Goal: Task Accomplishment & Management: Use online tool/utility

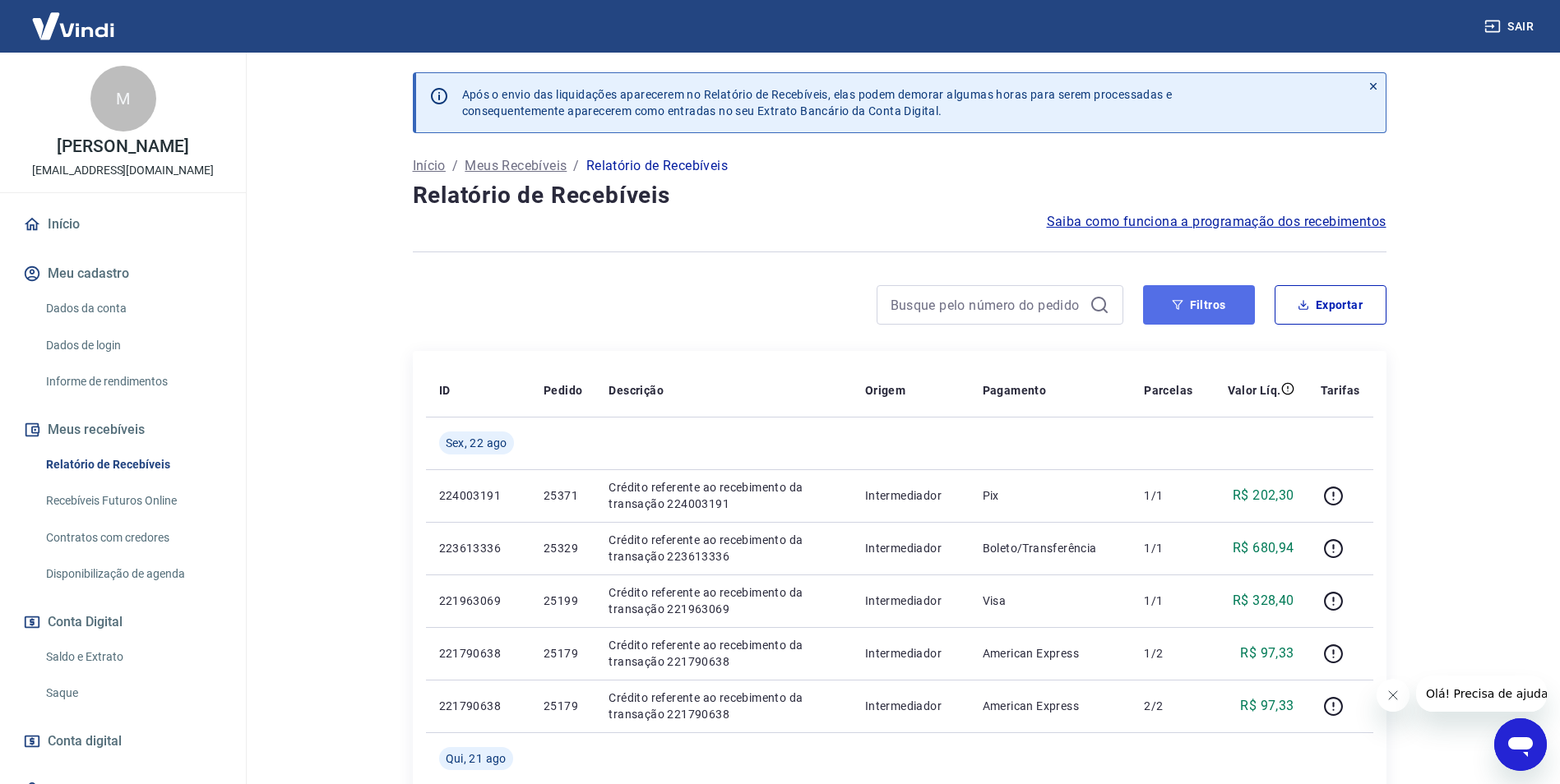
click at [1243, 308] on button "Filtros" at bounding box center [1199, 305] width 112 height 40
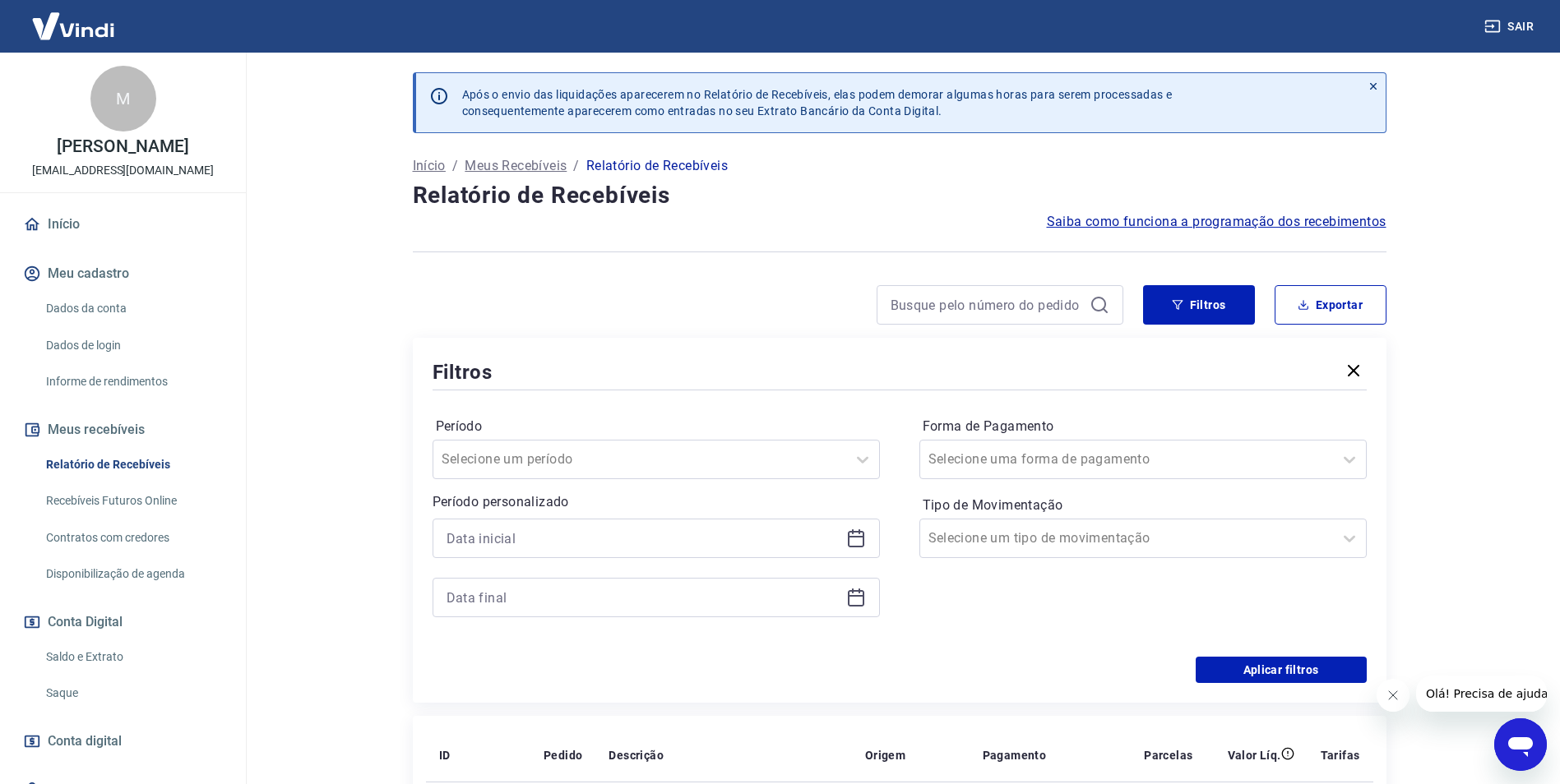
click at [867, 533] on div at bounding box center [656, 539] width 448 height 40
click at [858, 538] on icon at bounding box center [856, 537] width 17 height 2
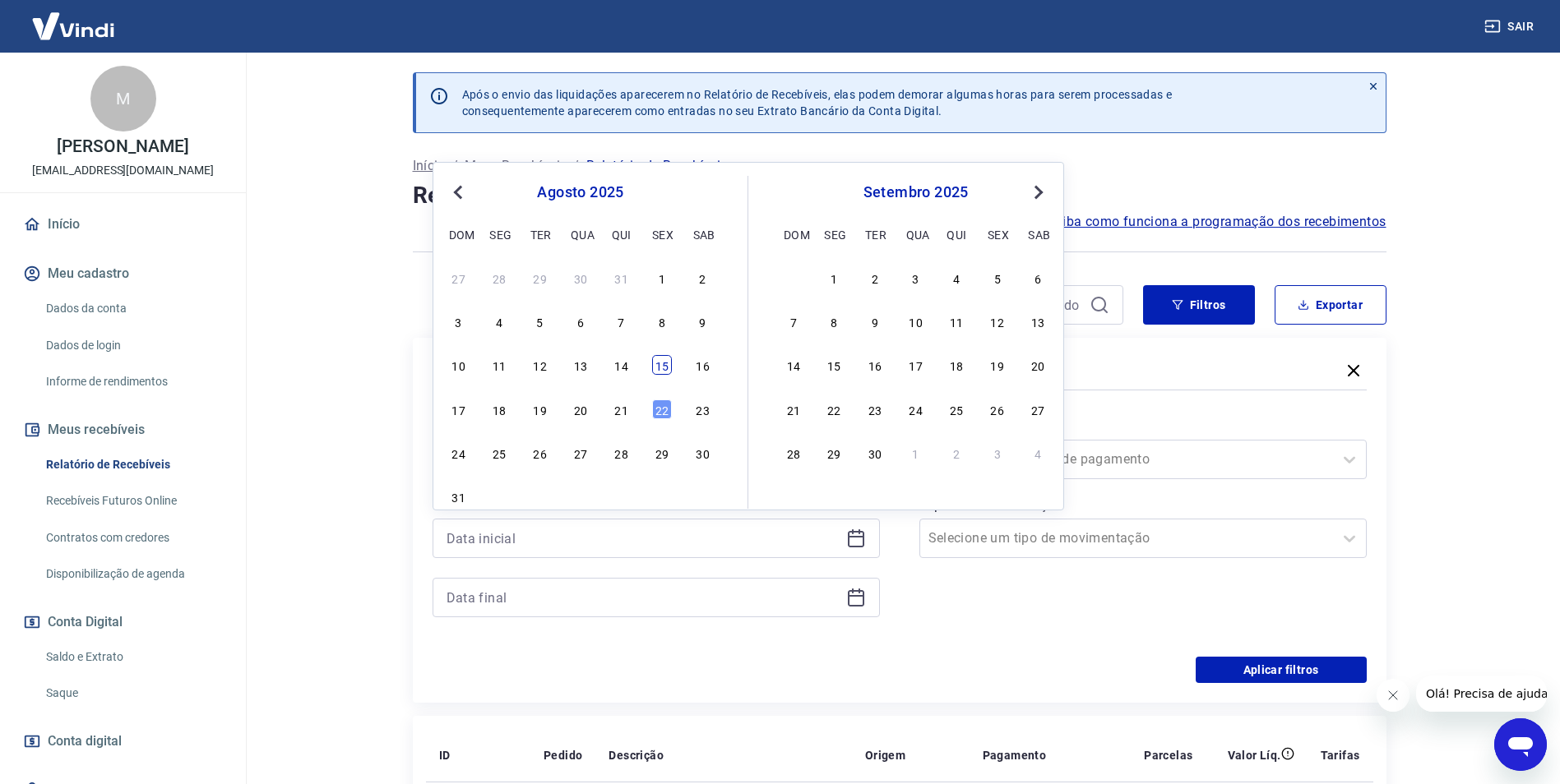
click at [661, 366] on div "15" at bounding box center [662, 365] width 20 height 20
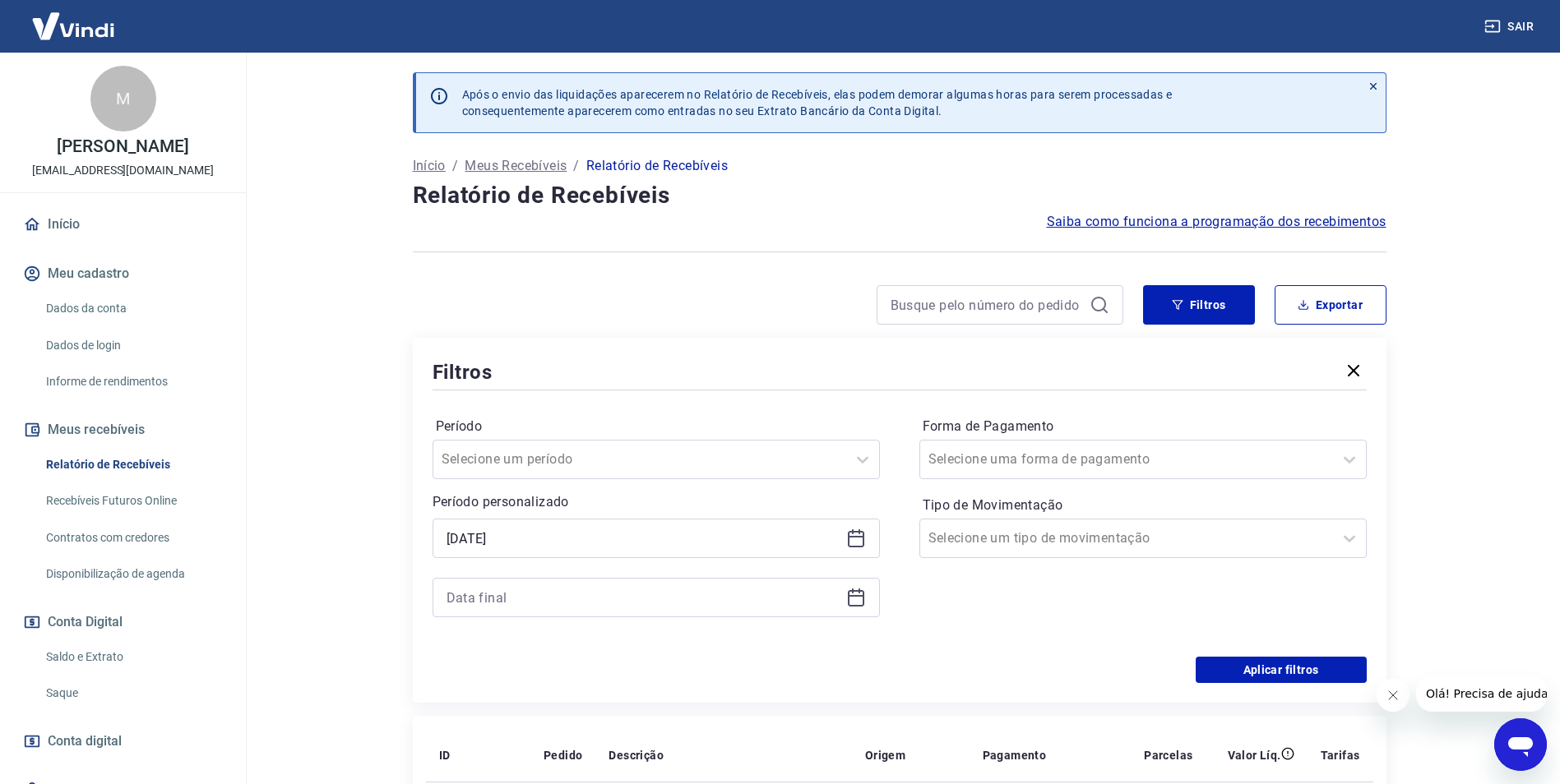
type input "[DATE]"
click at [857, 597] on icon at bounding box center [856, 596] width 17 height 2
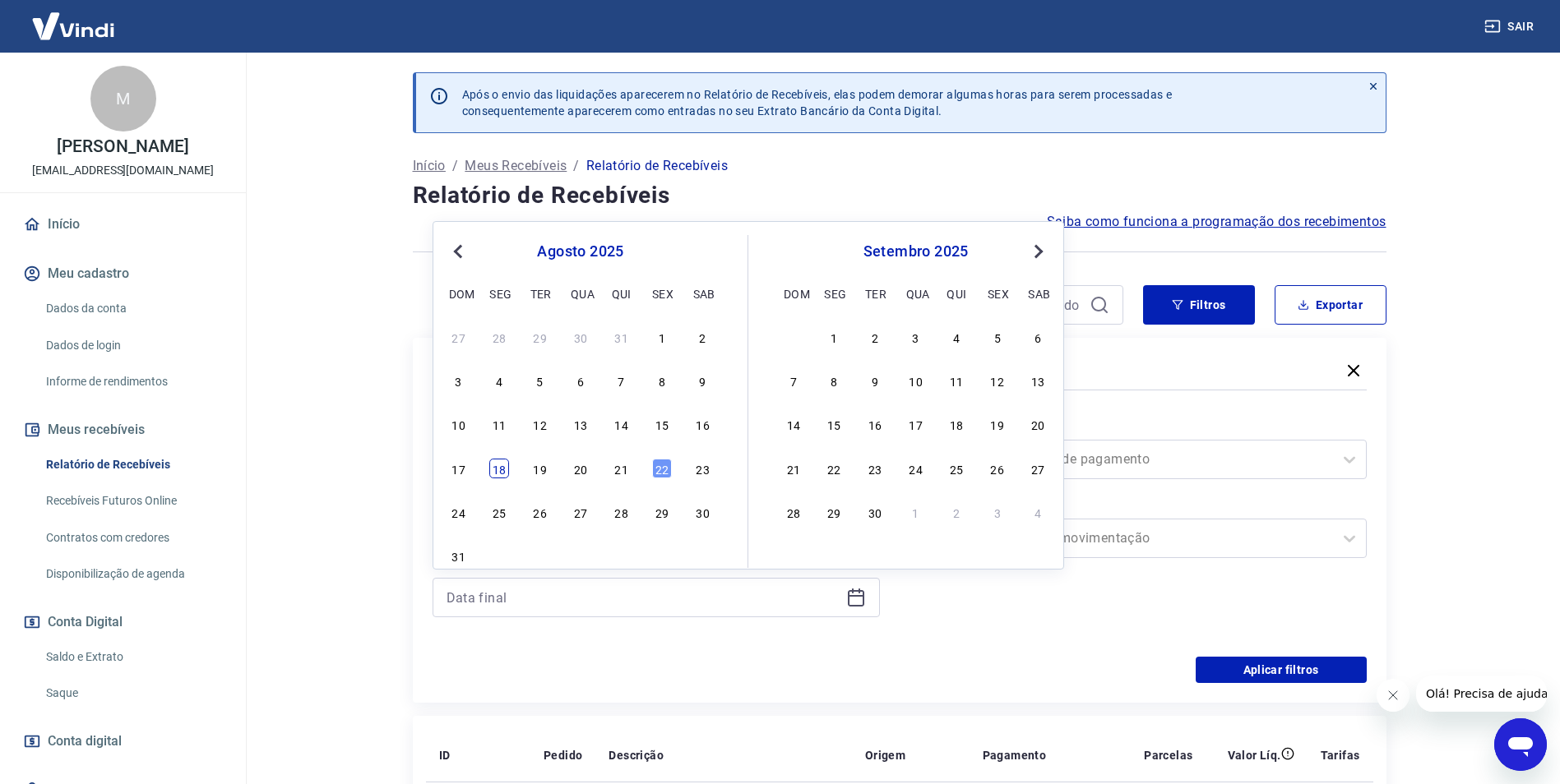
click at [489, 470] on div "18" at bounding box center [499, 468] width 20 height 20
type input "[DATE]"
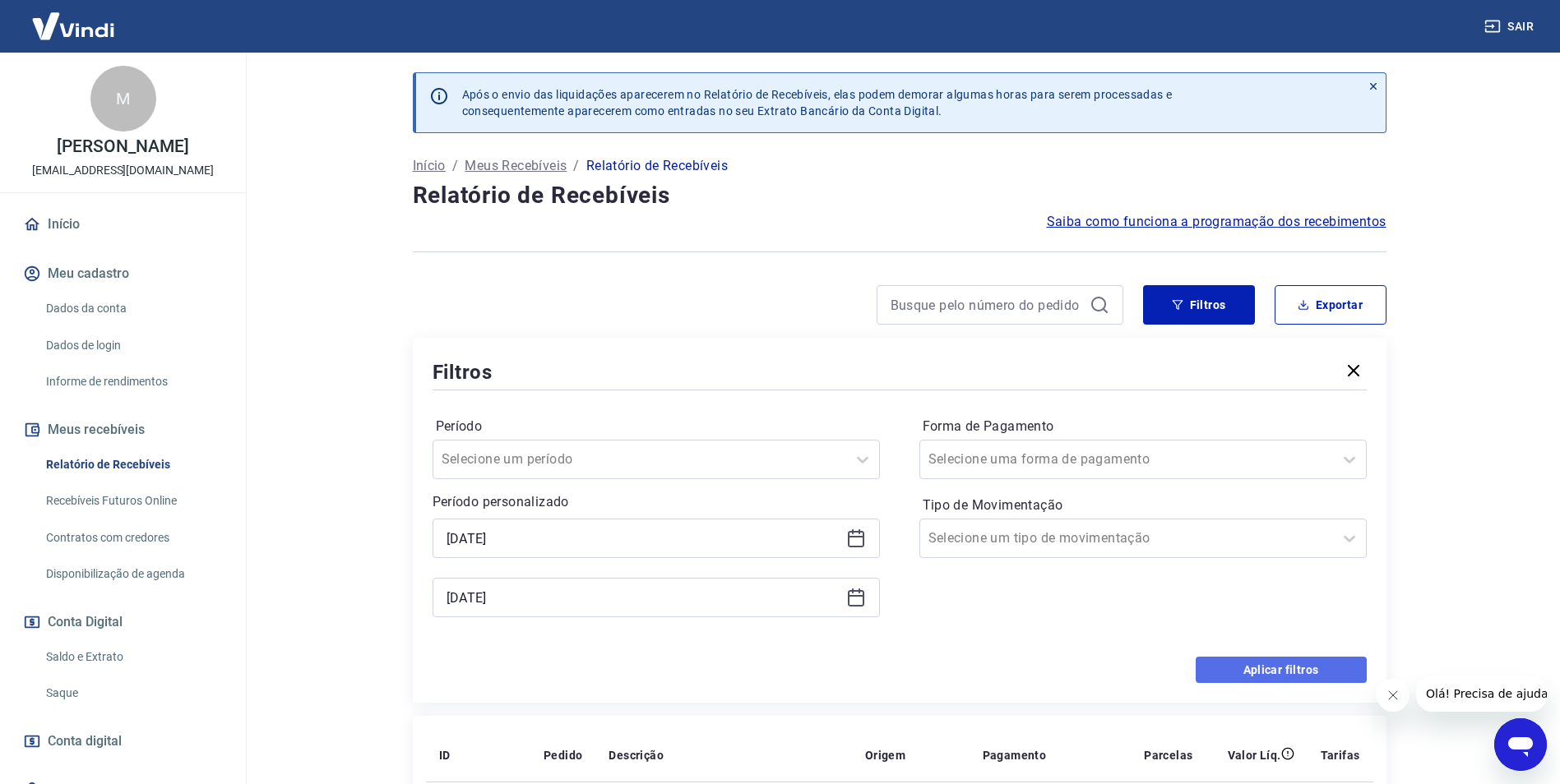
click at [1265, 673] on button "Aplicar filtros" at bounding box center [1282, 669] width 171 height 26
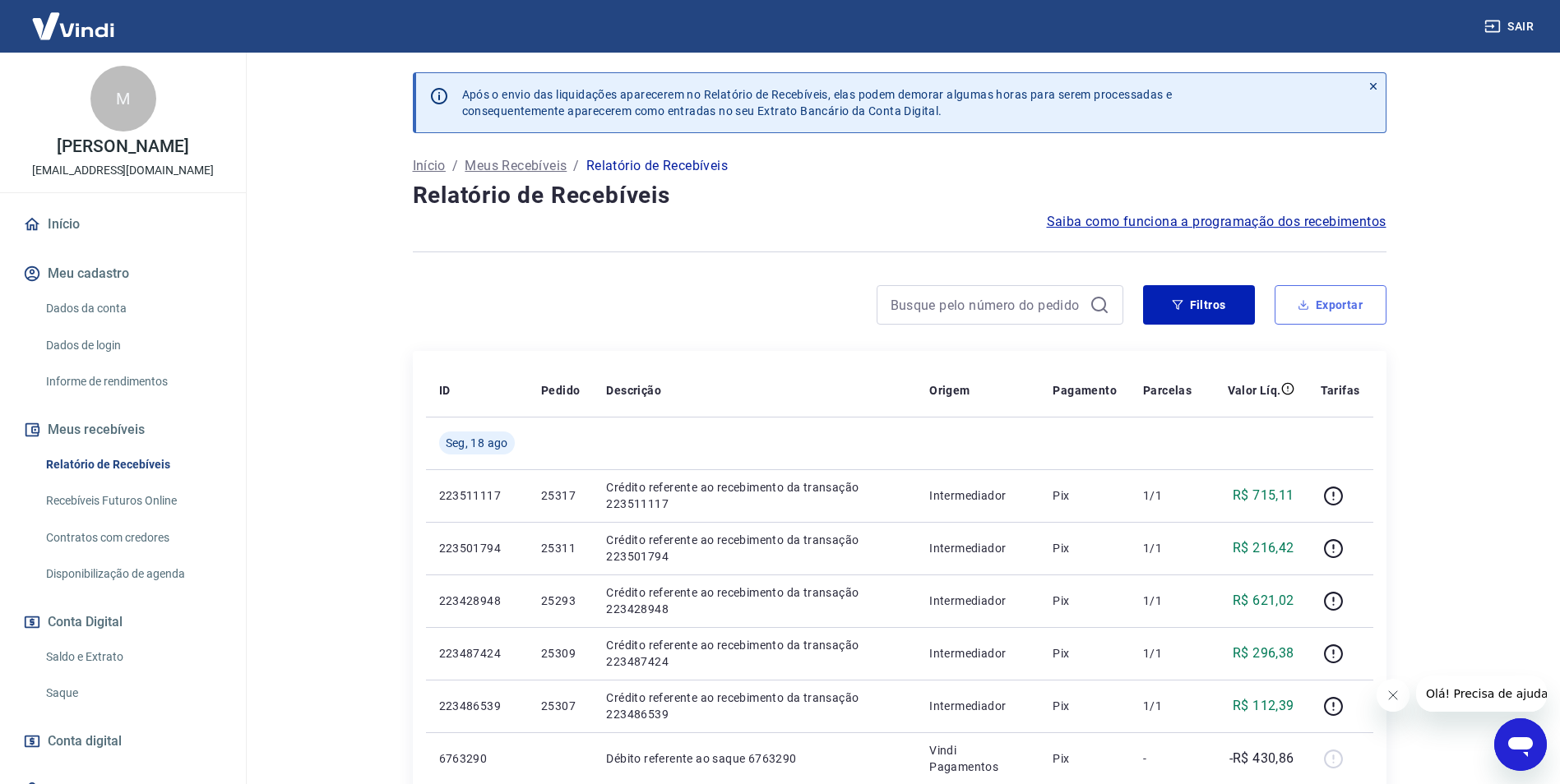
click at [1338, 296] on button "Exportar" at bounding box center [1331, 305] width 112 height 40
type input "[DATE]"
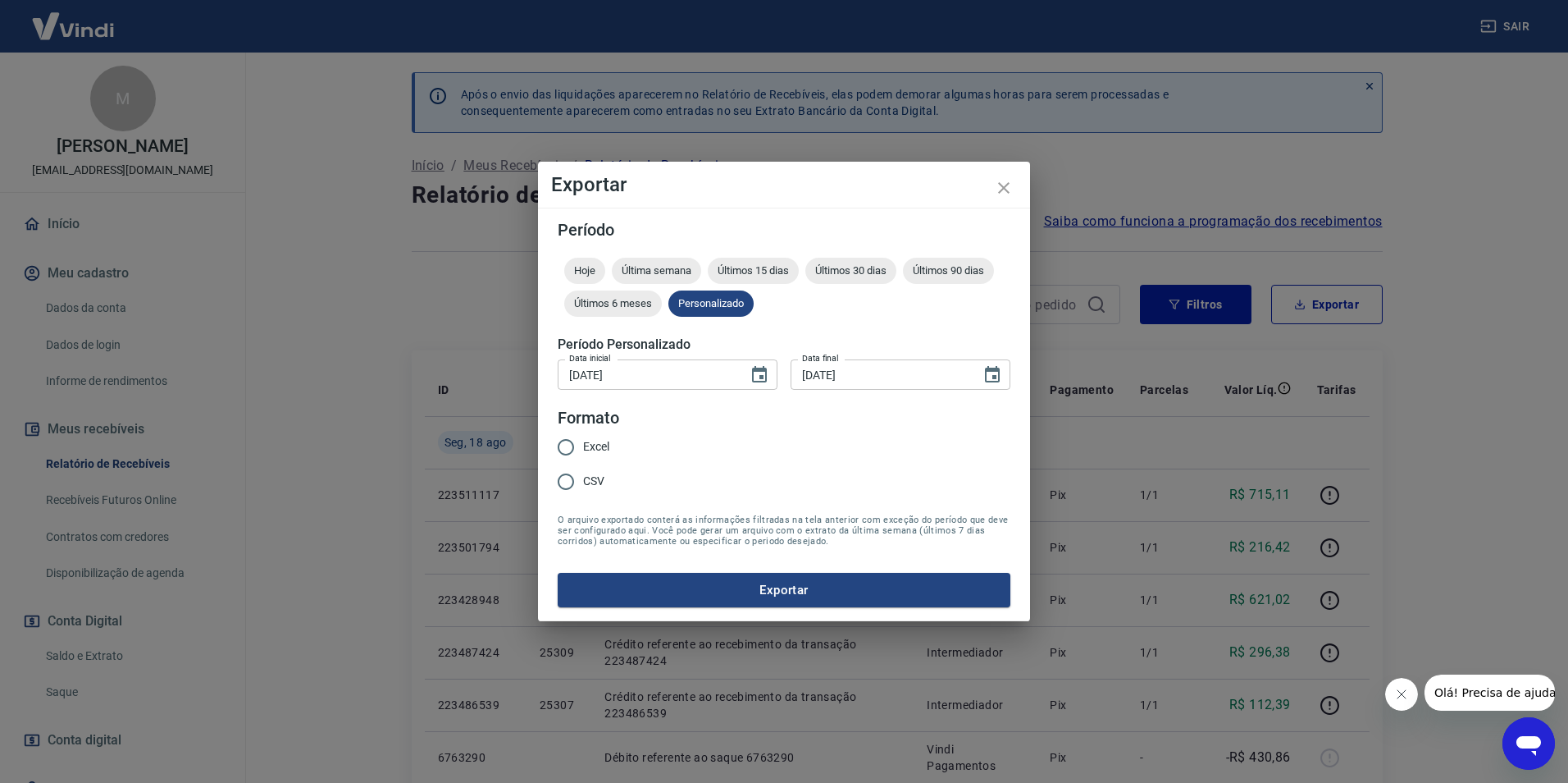
click at [571, 444] on input "Excel" at bounding box center [566, 447] width 35 height 35
radio input "true"
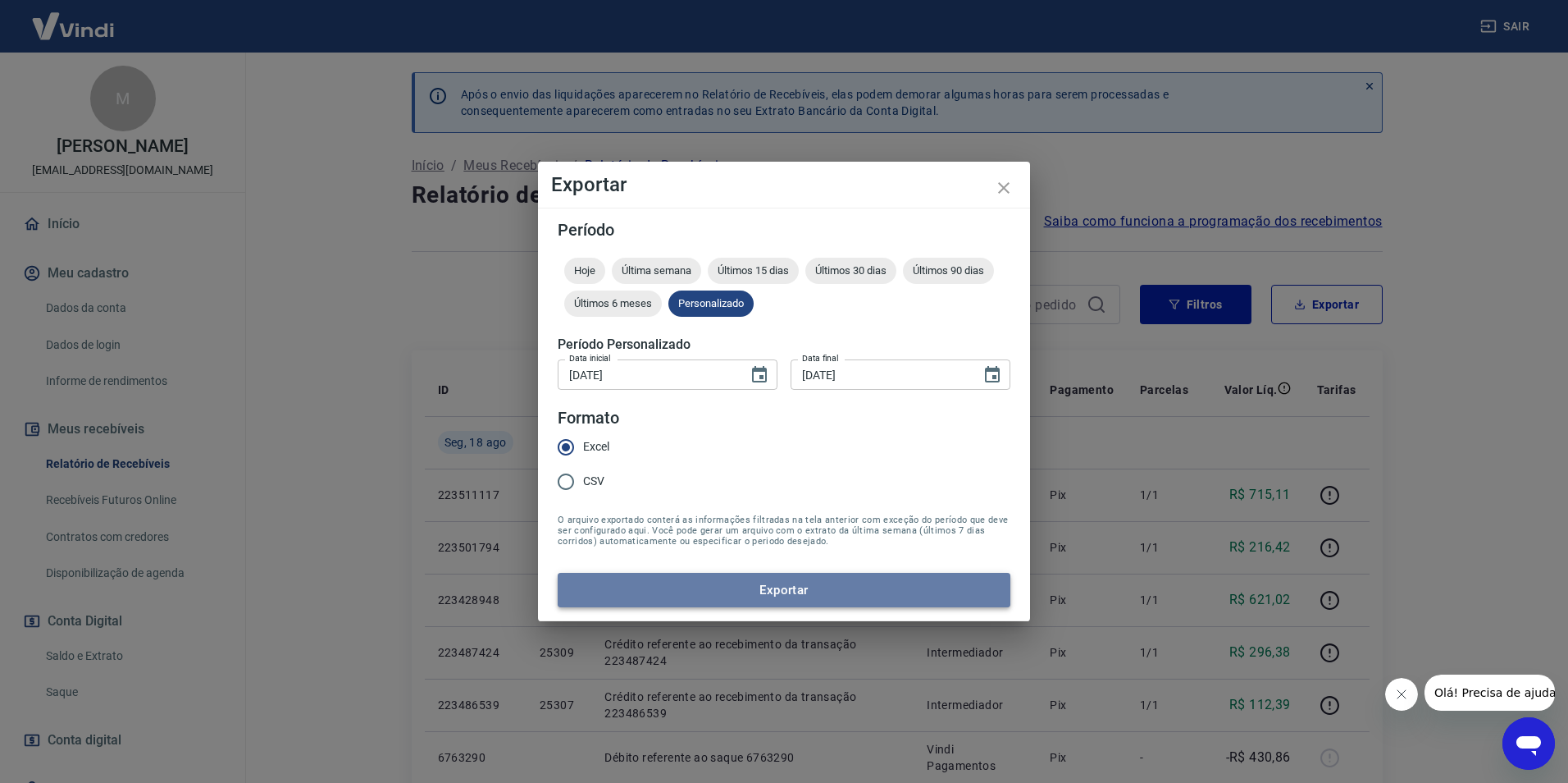
click at [767, 579] on button "Exportar" at bounding box center [784, 590] width 452 height 35
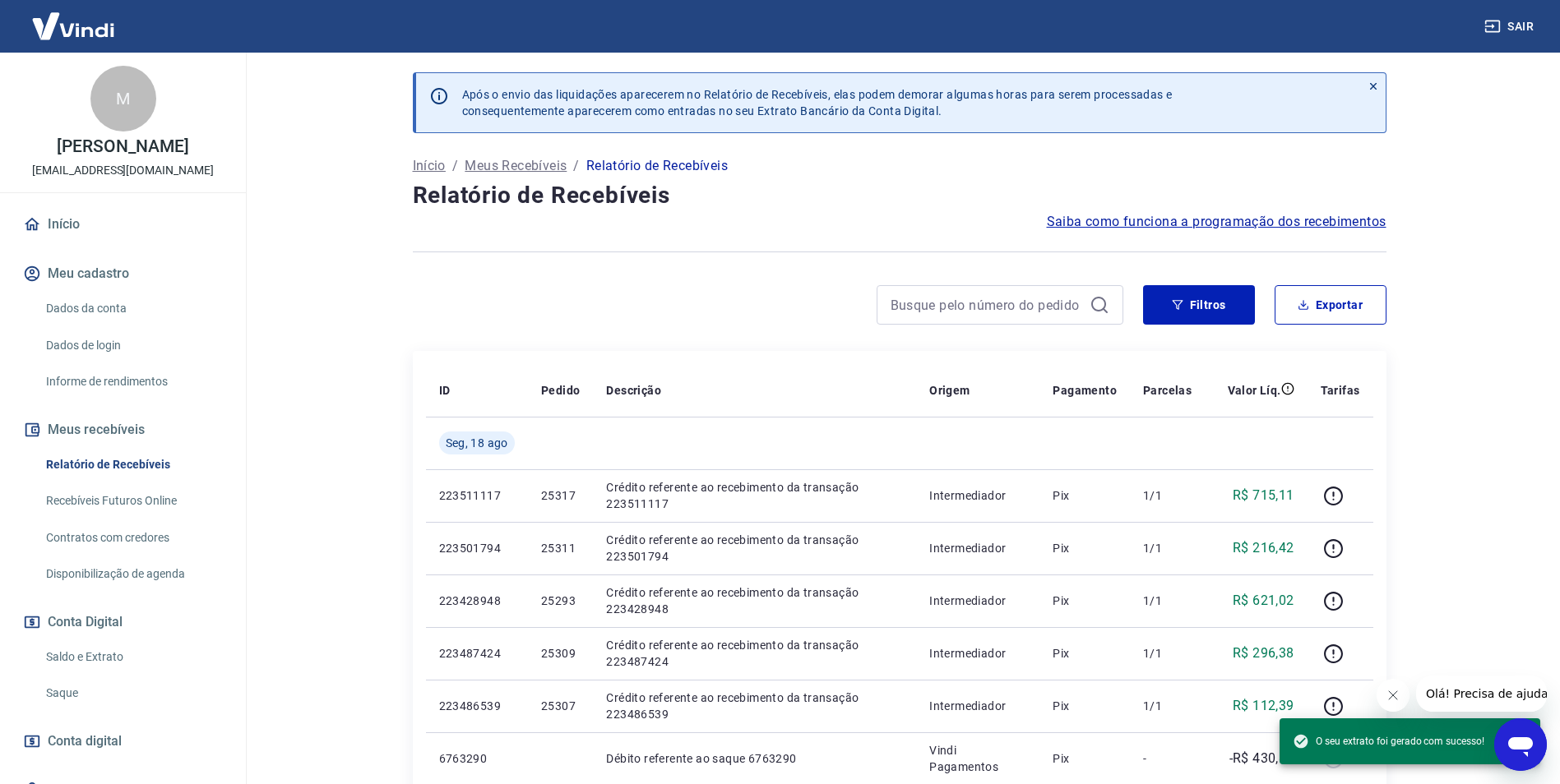
drag, startPoint x: 808, startPoint y: 324, endPoint x: 1112, endPoint y: 317, distance: 304.1
click at [808, 324] on div at bounding box center [768, 305] width 711 height 40
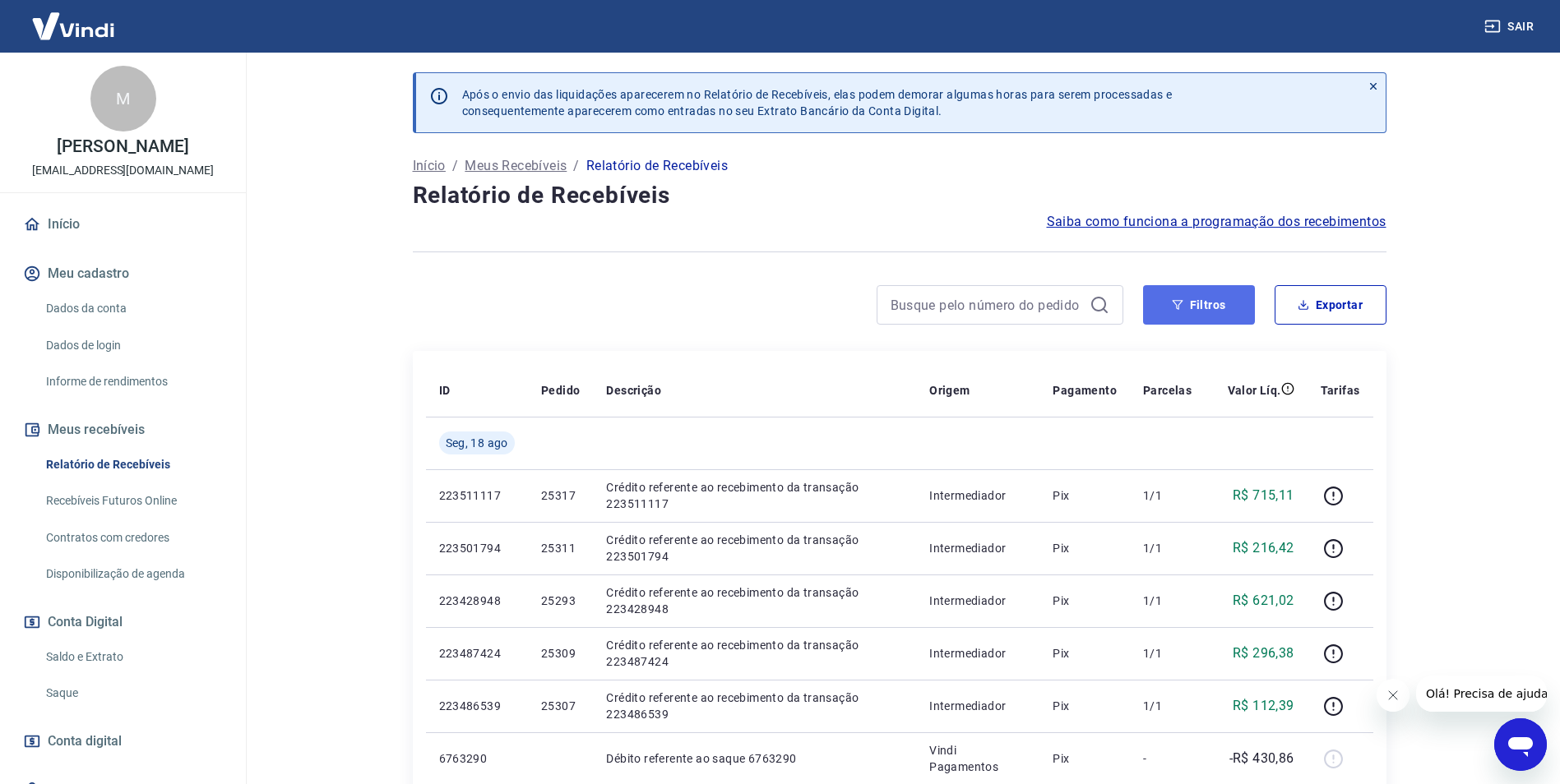
click at [1167, 300] on button "Filtros" at bounding box center [1199, 305] width 112 height 40
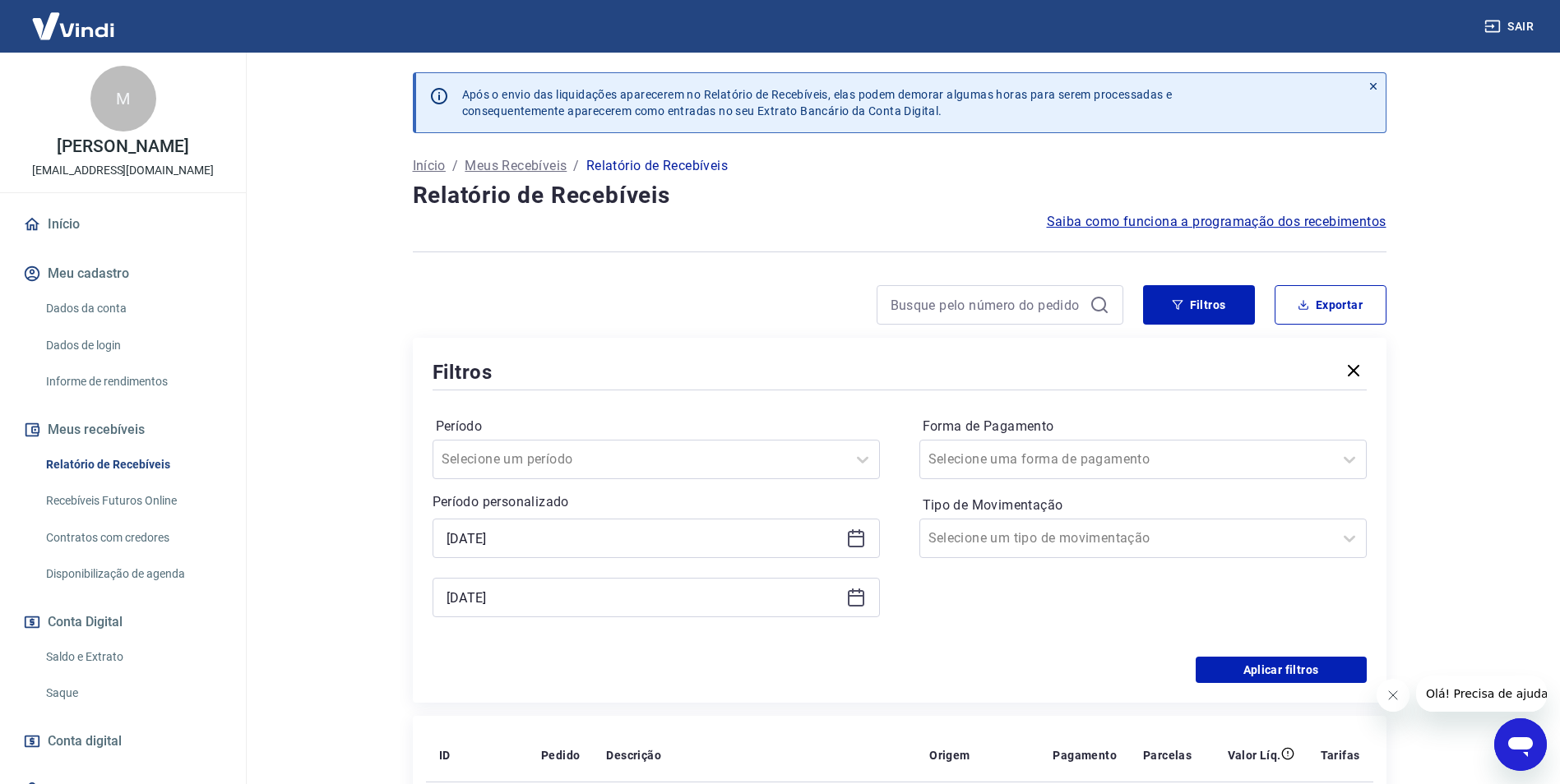
click at [853, 548] on div "[DATE]" at bounding box center [656, 539] width 448 height 40
click at [853, 543] on icon at bounding box center [856, 538] width 20 height 20
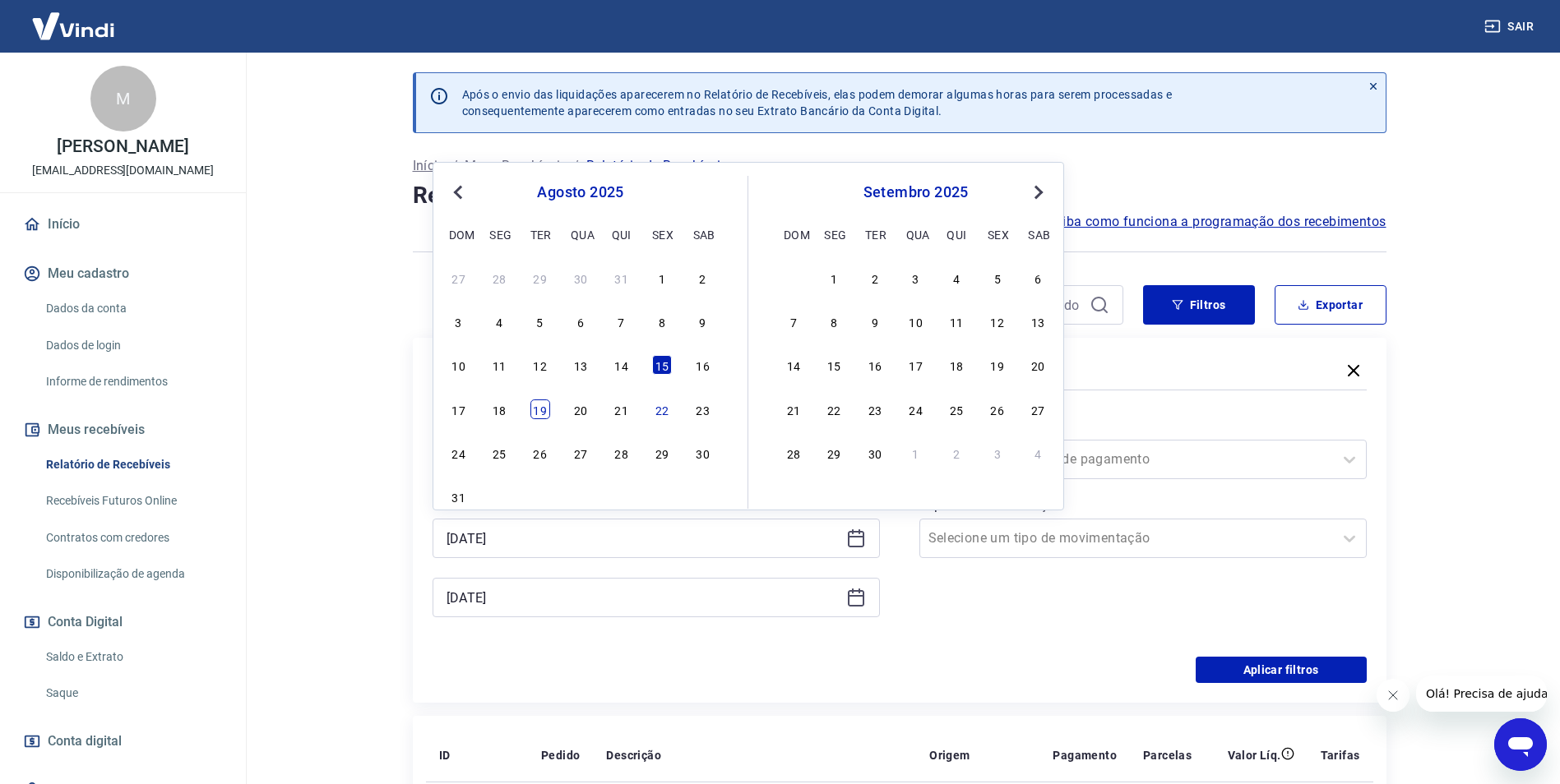
click at [546, 413] on div "19" at bounding box center [540, 409] width 20 height 20
type input "[DATE]"
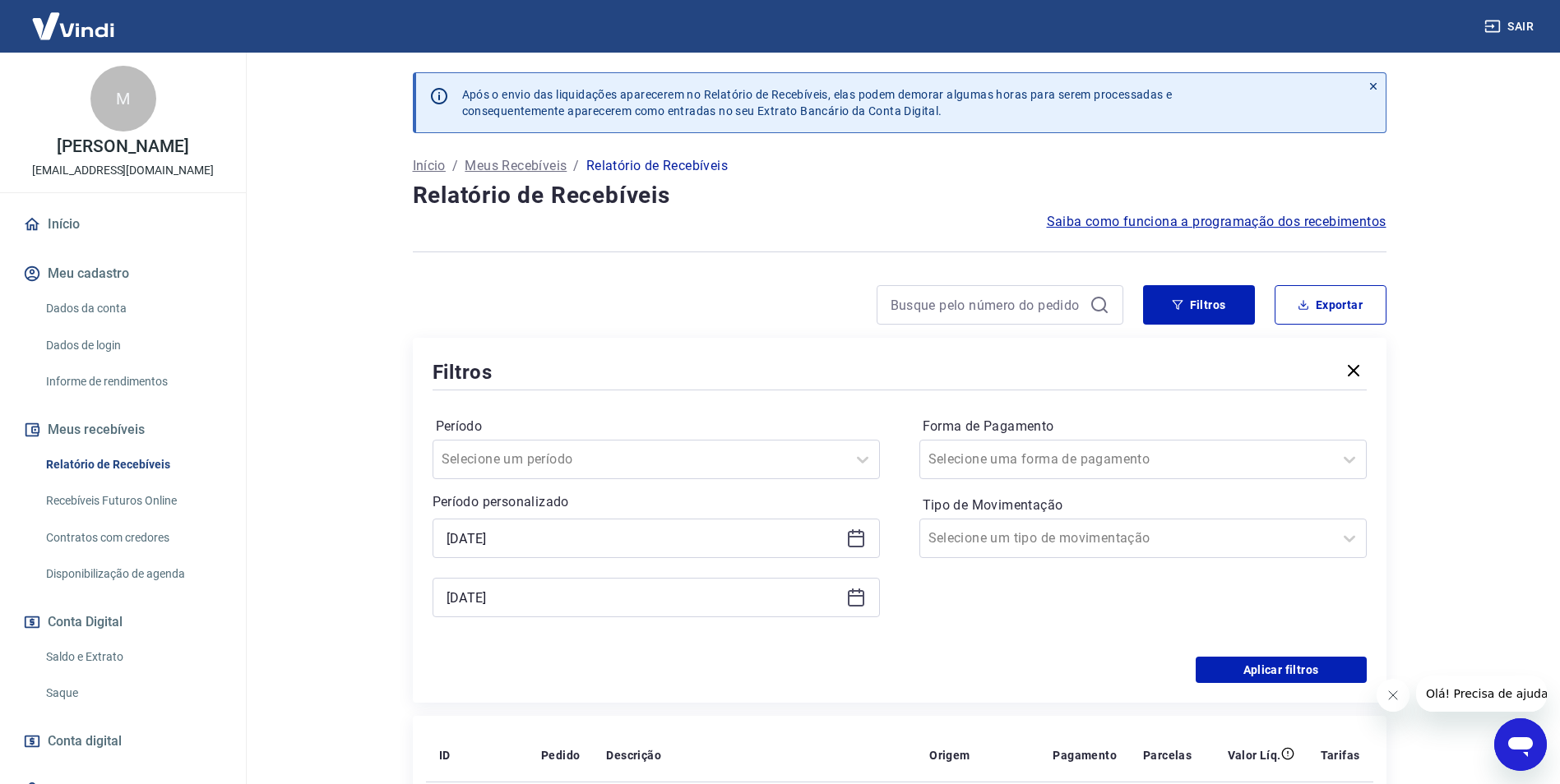
click at [858, 601] on icon at bounding box center [856, 598] width 20 height 20
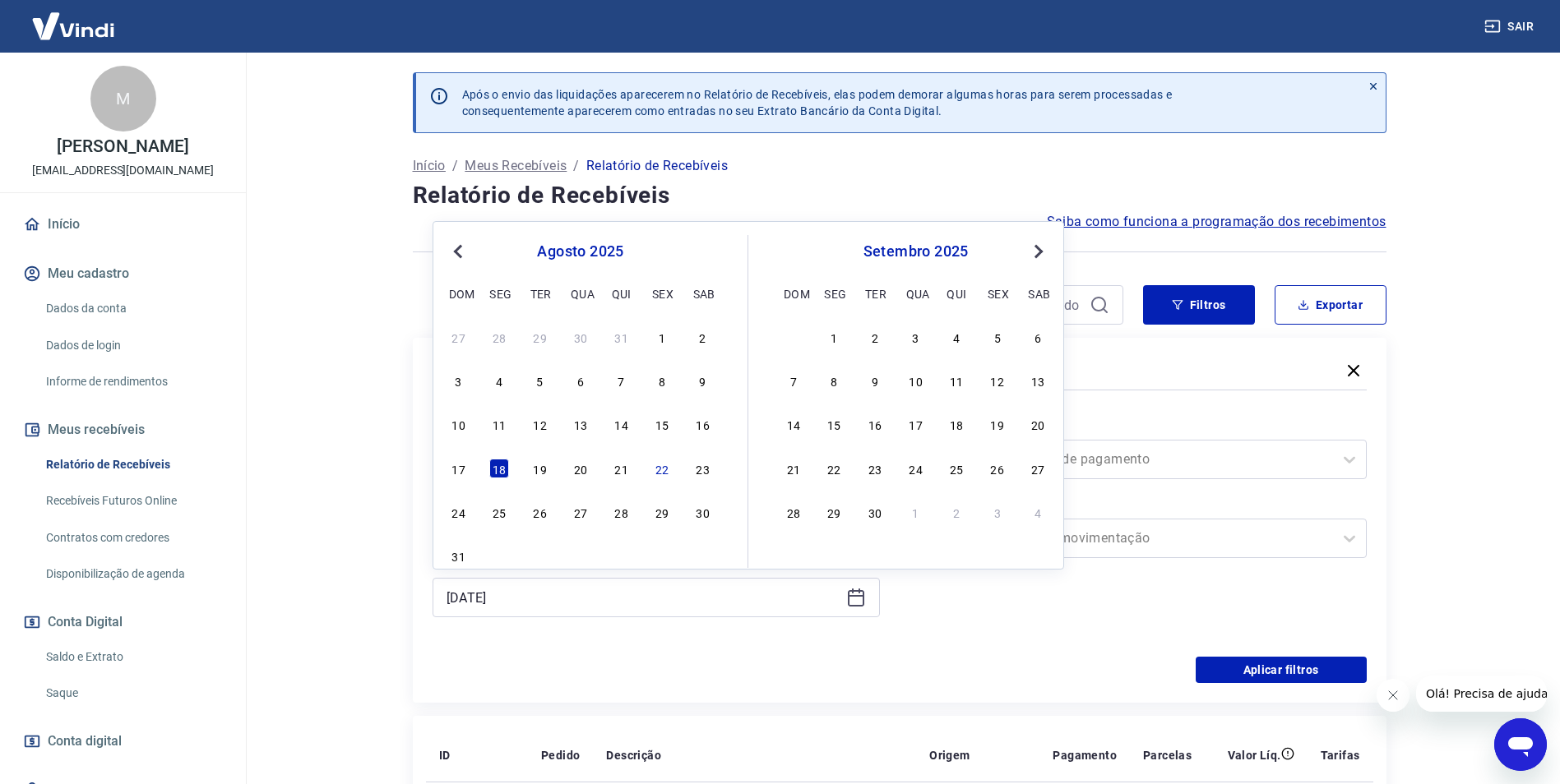
click at [623, 472] on div "21" at bounding box center [622, 468] width 20 height 20
type input "[DATE]"
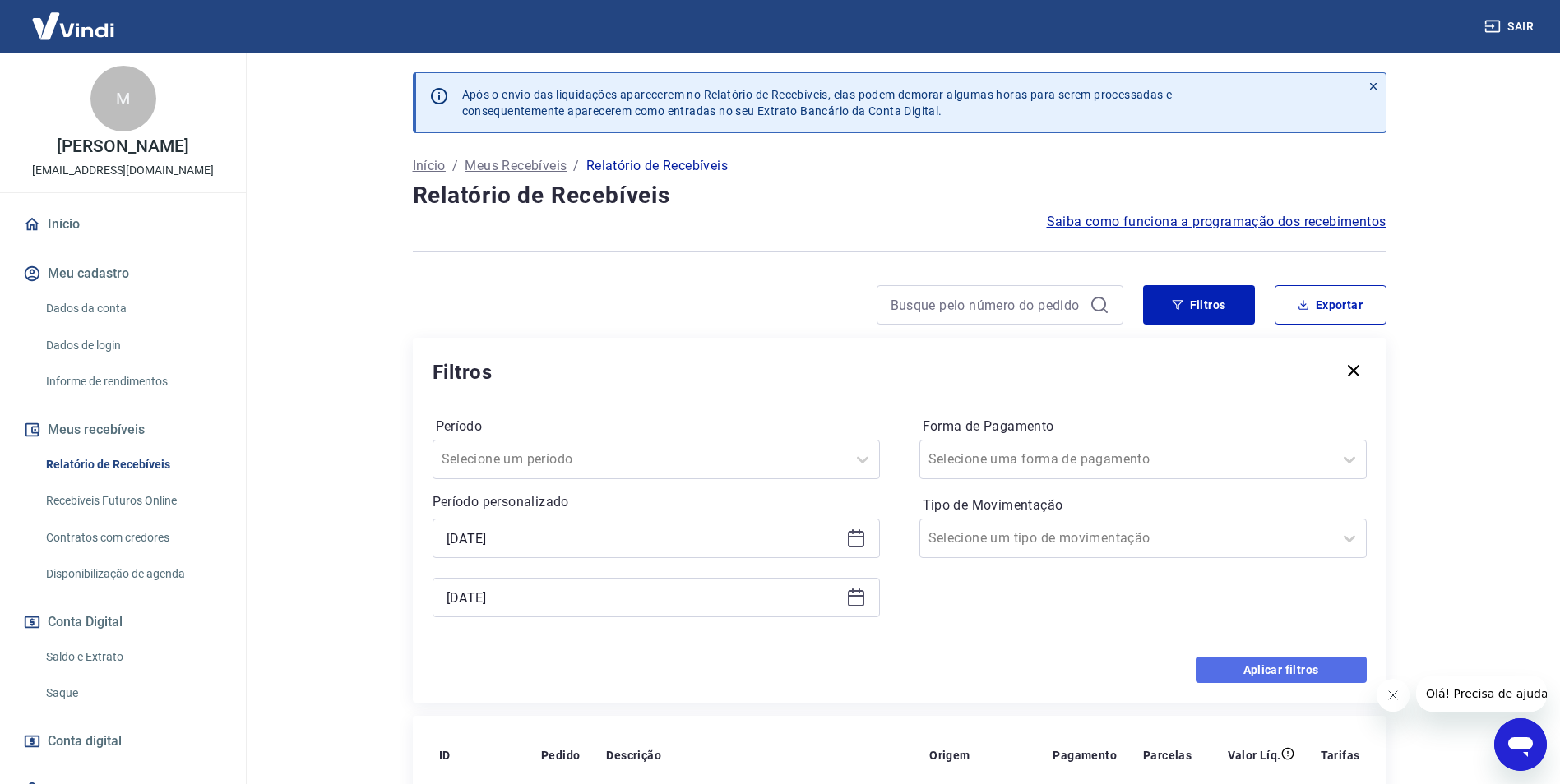
click at [1262, 679] on button "Aplicar filtros" at bounding box center [1282, 669] width 171 height 26
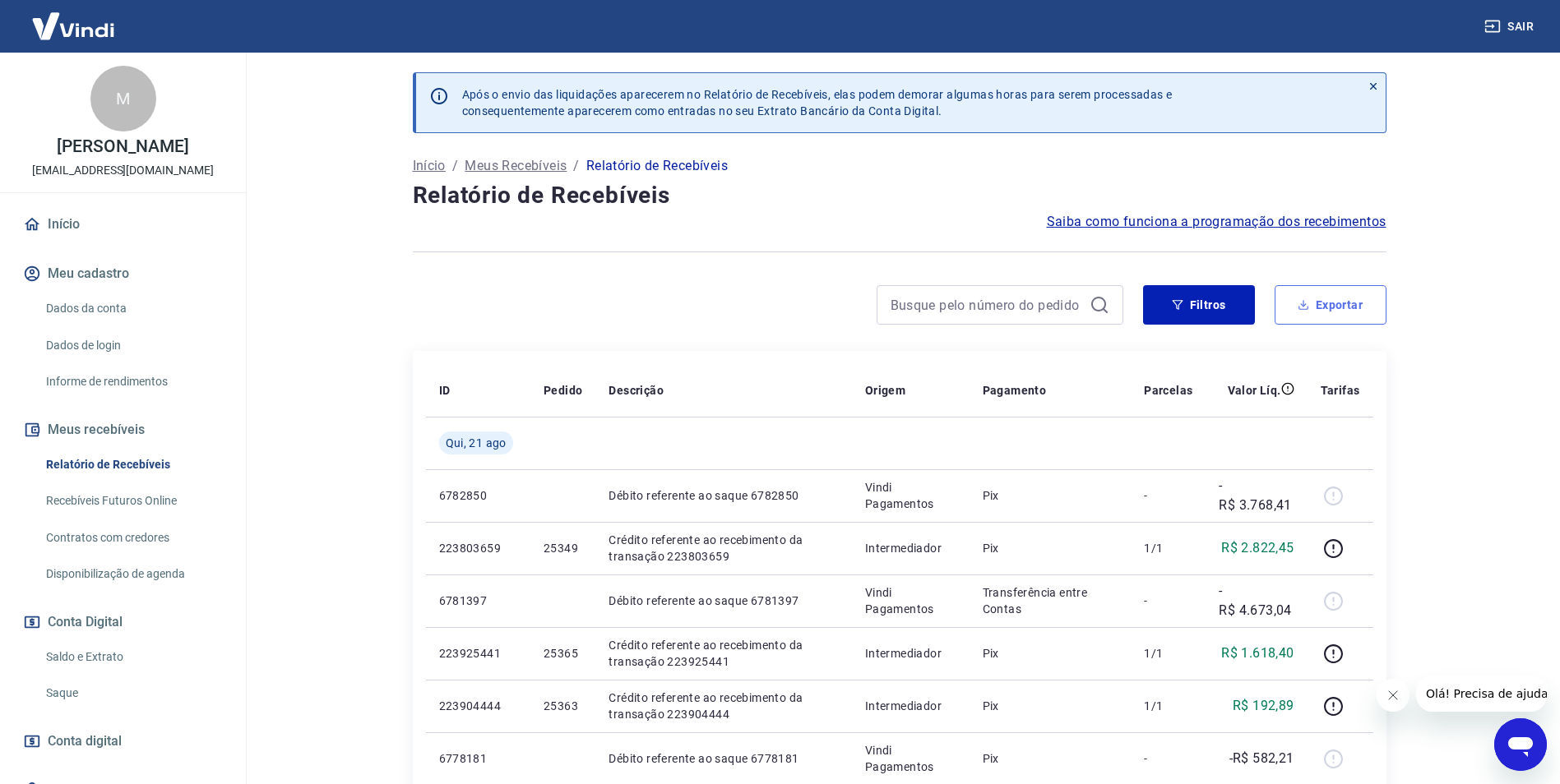
click at [1356, 320] on button "Exportar" at bounding box center [1331, 305] width 112 height 40
type input "[DATE]"
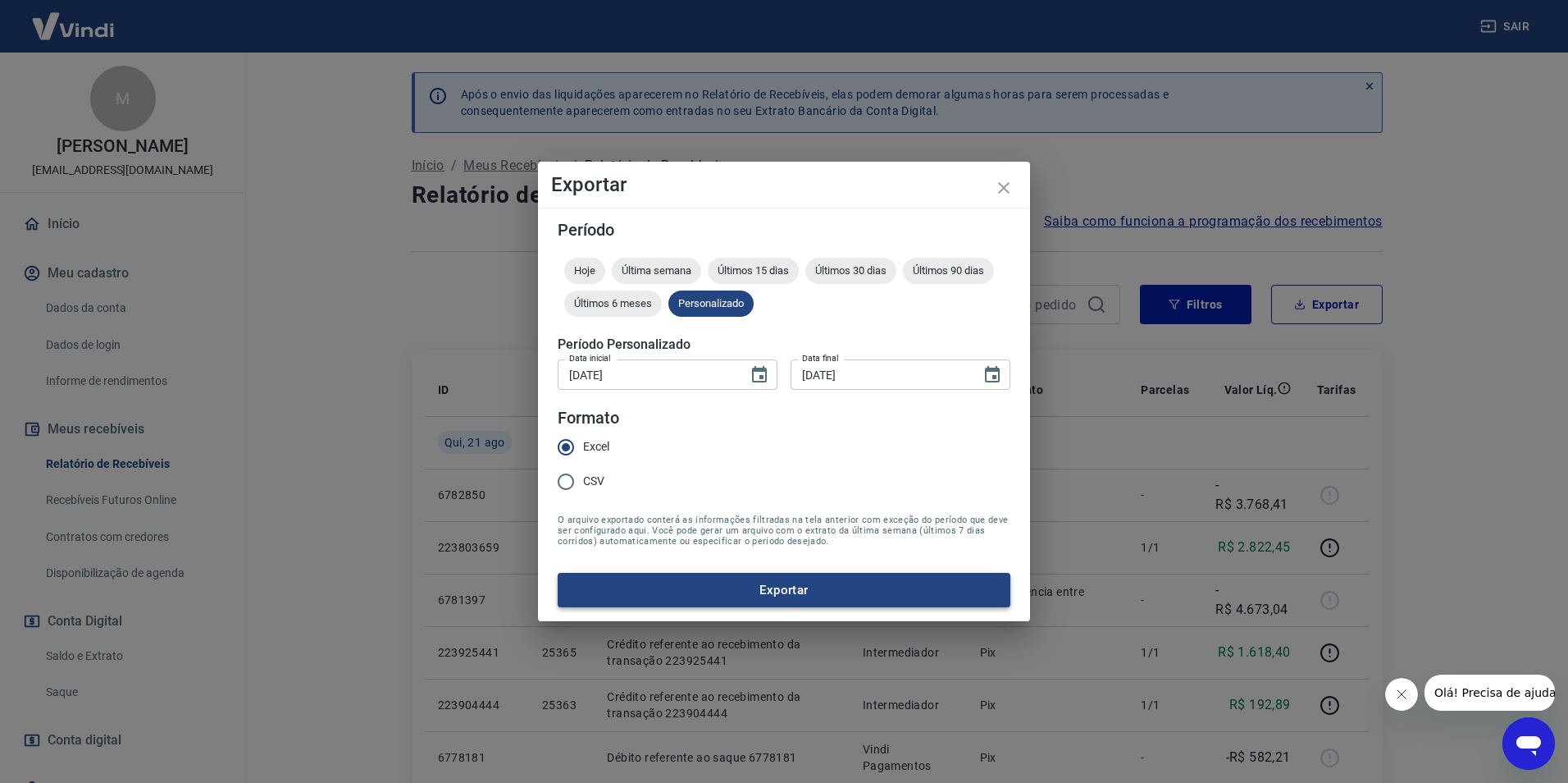
click at [773, 587] on button "Exportar" at bounding box center [784, 590] width 452 height 35
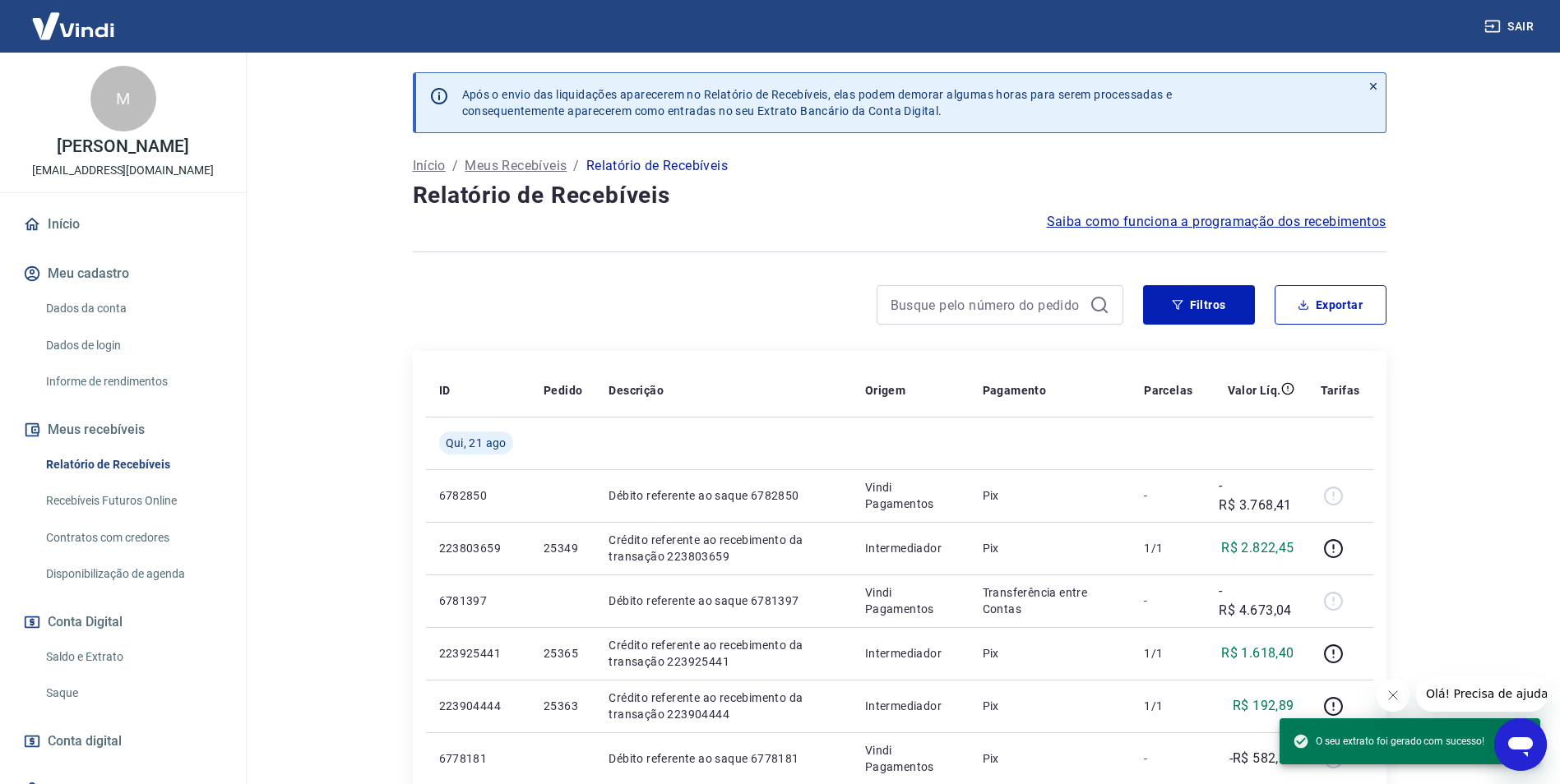
click at [768, 299] on div at bounding box center [768, 305] width 711 height 40
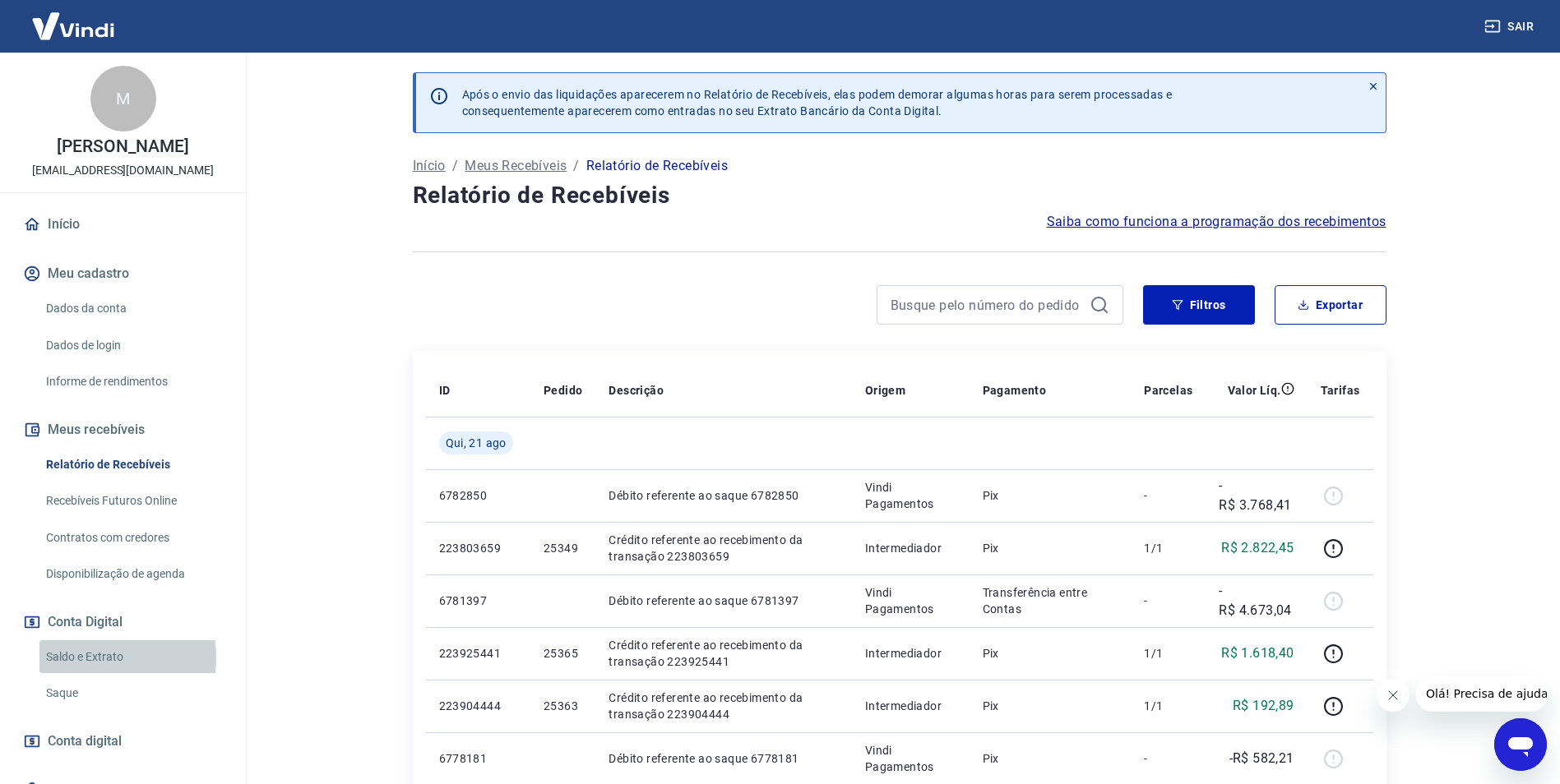
click at [101, 657] on link "Saldo e Extrato" at bounding box center [133, 657] width 186 height 34
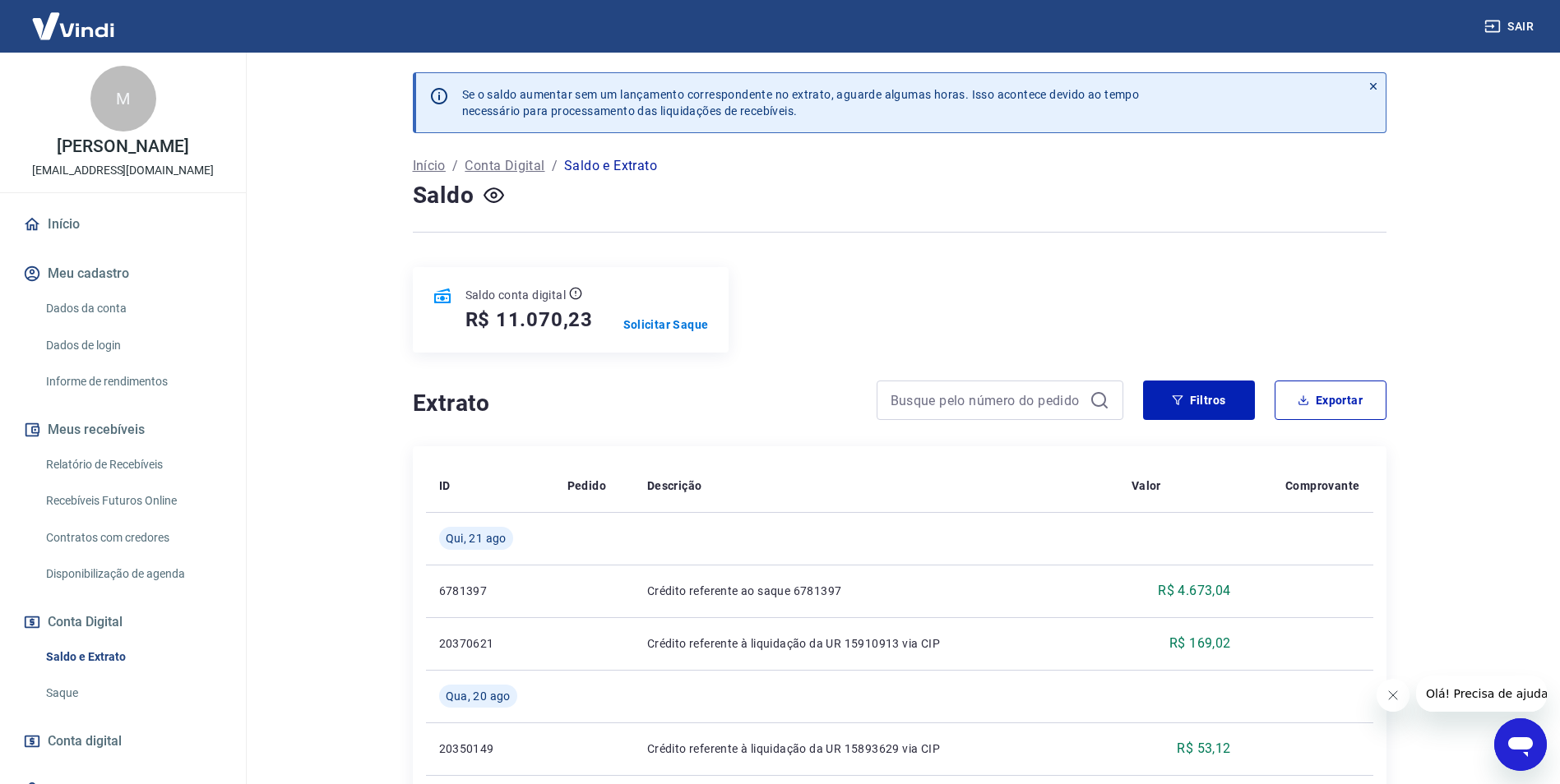
click at [830, 412] on h4 "Extrato" at bounding box center [635, 403] width 445 height 33
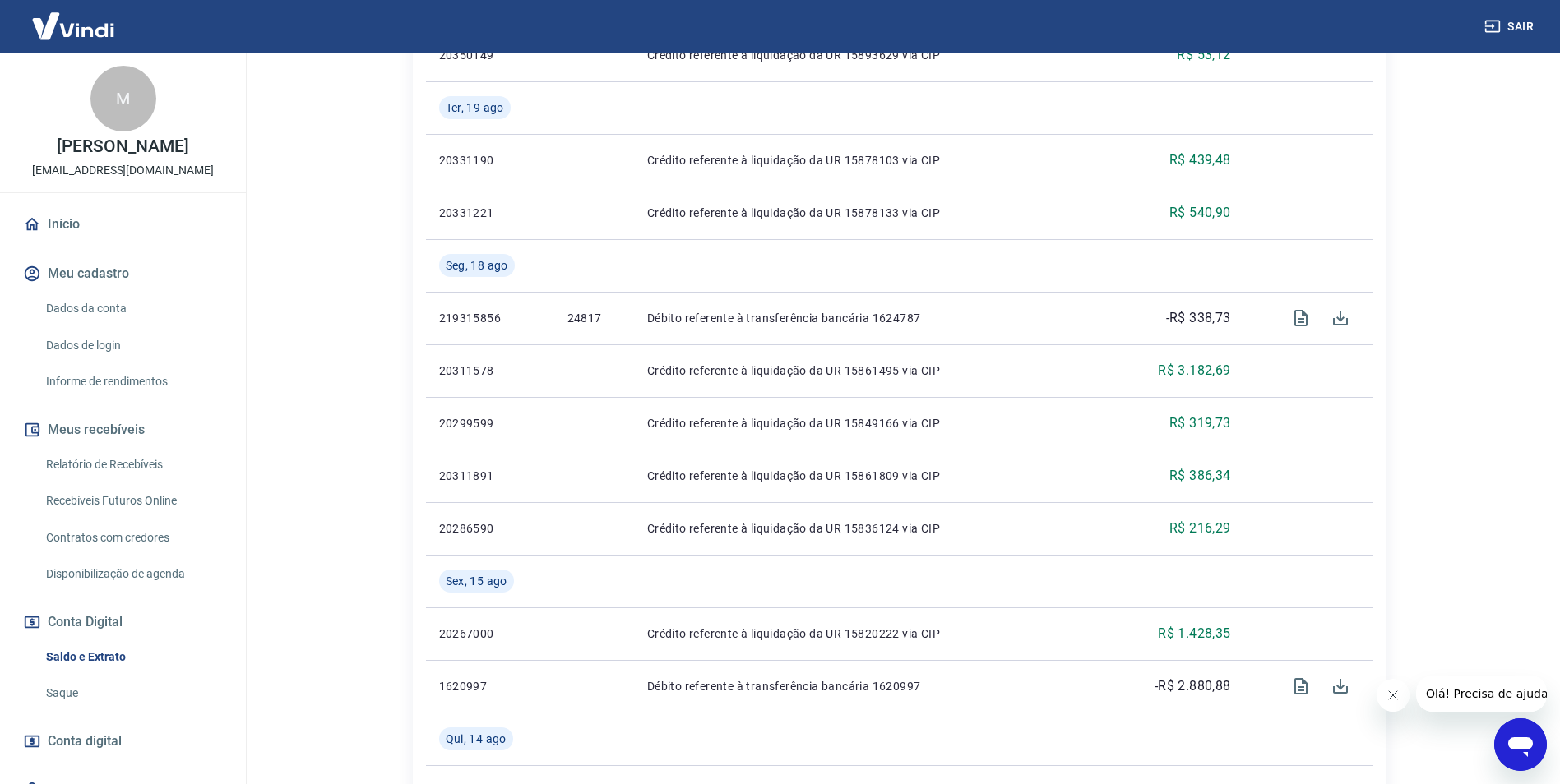
scroll to position [657, 0]
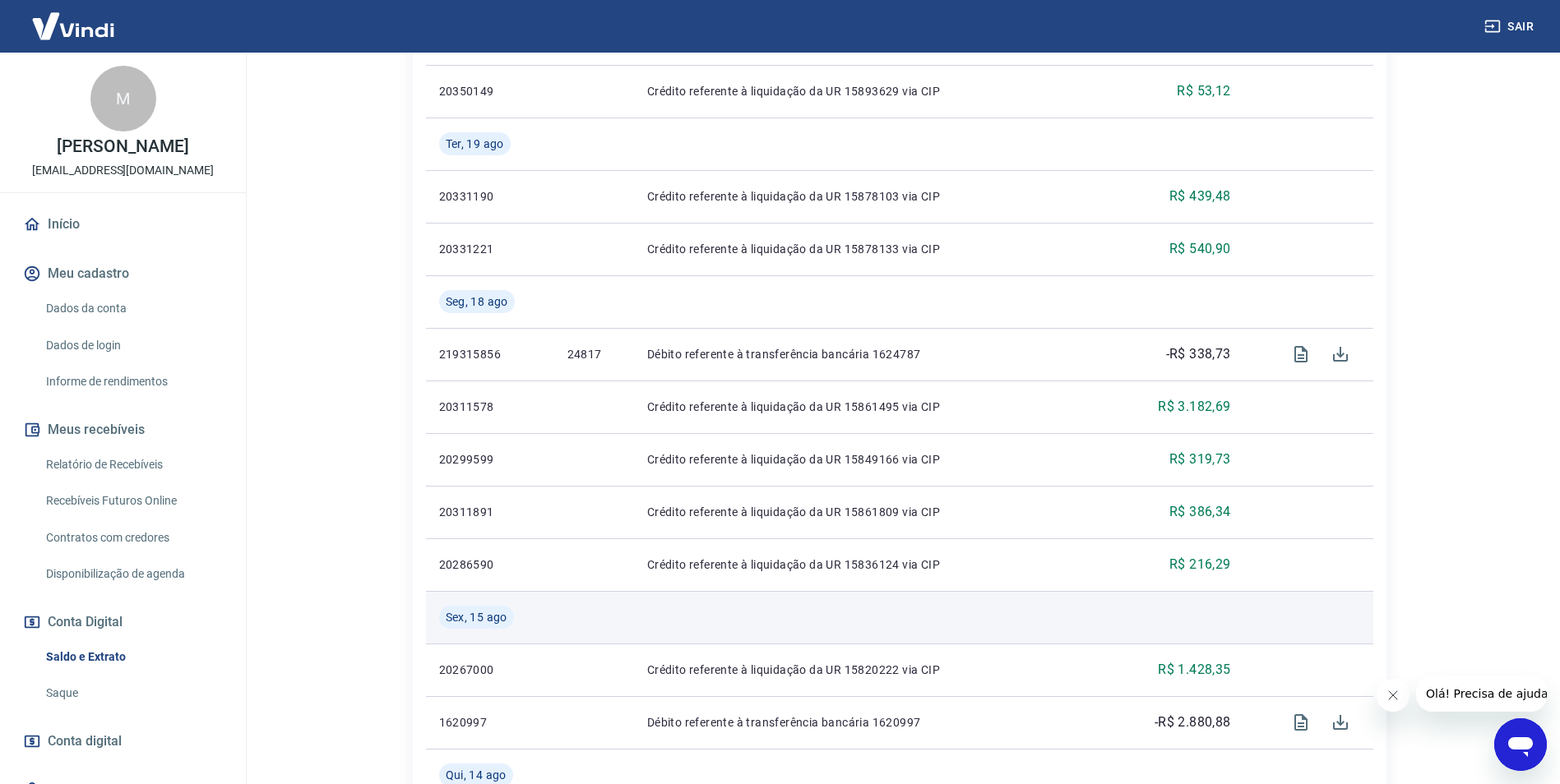
click at [1065, 614] on td at bounding box center [876, 617] width 484 height 53
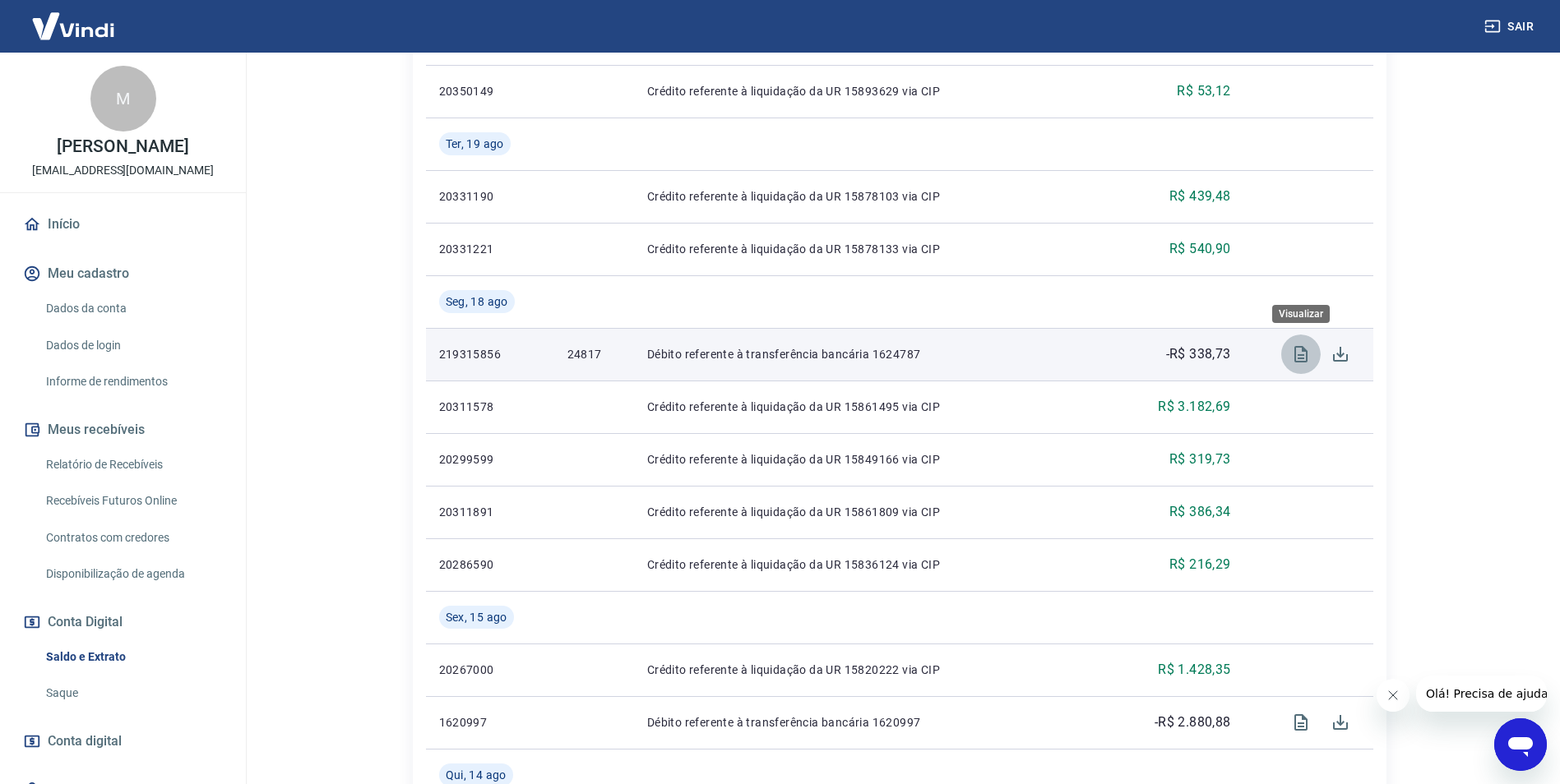
click at [1300, 353] on icon "Visualizar" at bounding box center [1301, 355] width 20 height 20
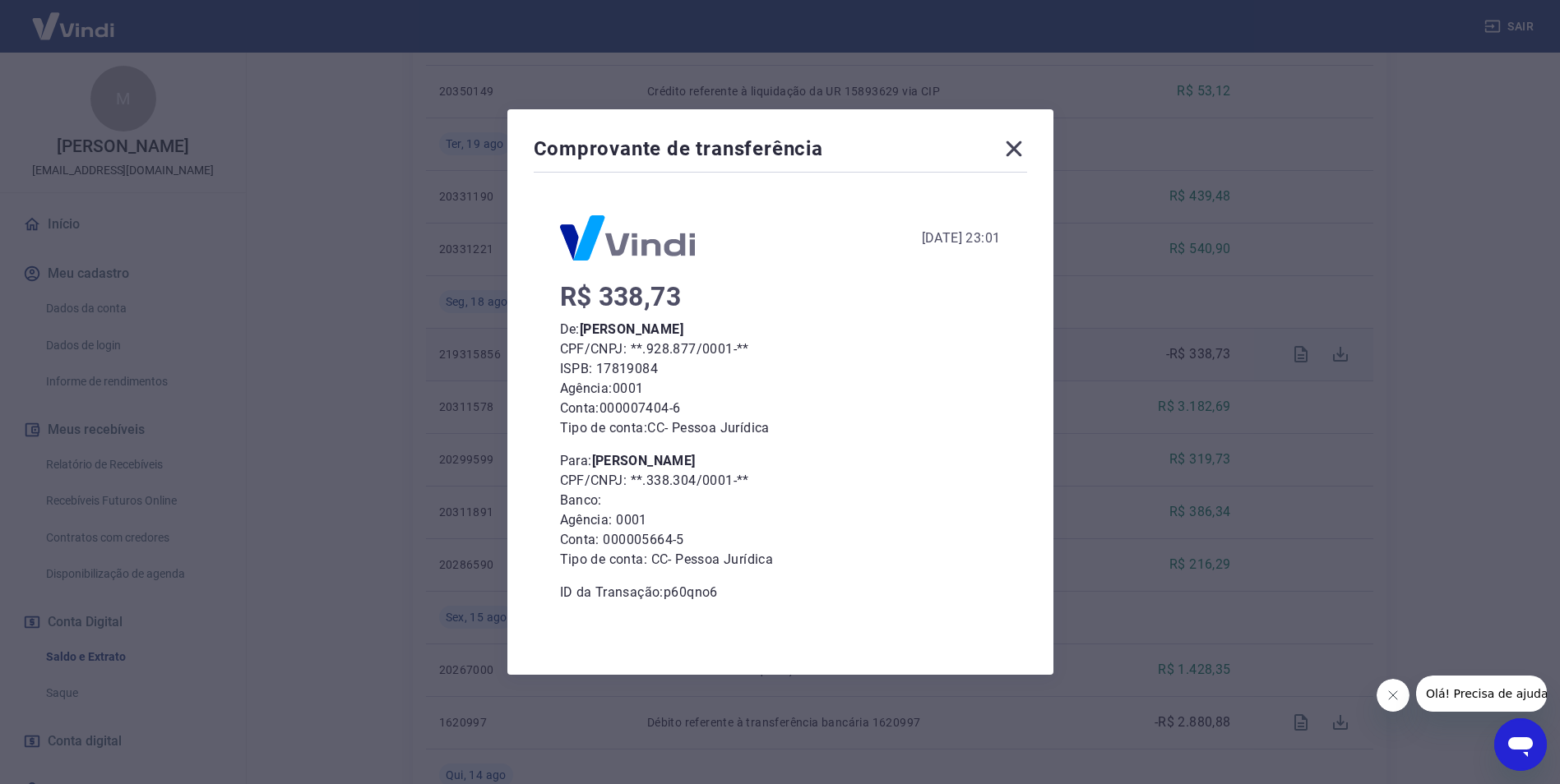
click at [1013, 145] on icon at bounding box center [1014, 148] width 26 height 26
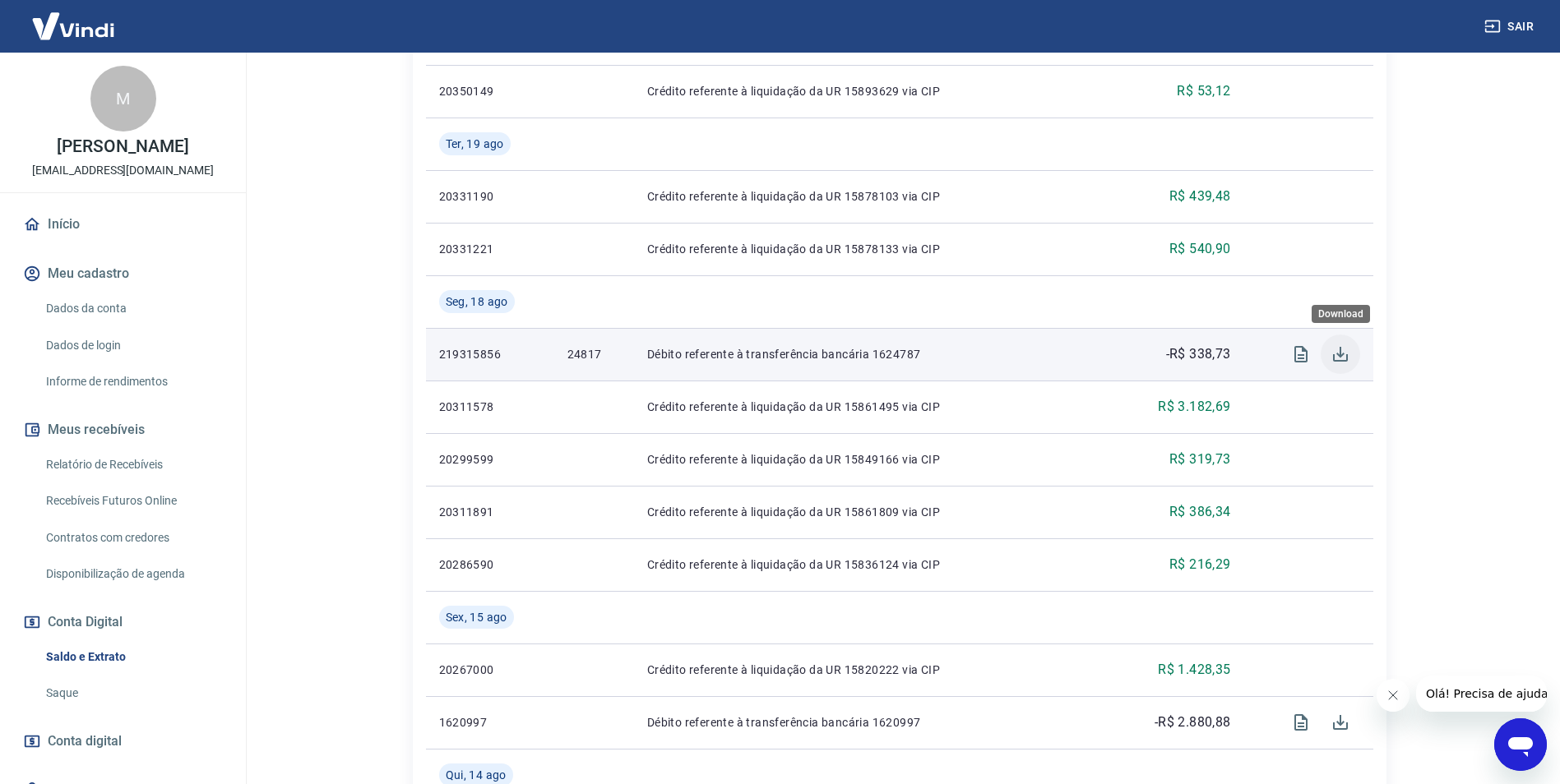
click at [1350, 358] on icon "Download" at bounding box center [1341, 355] width 20 height 20
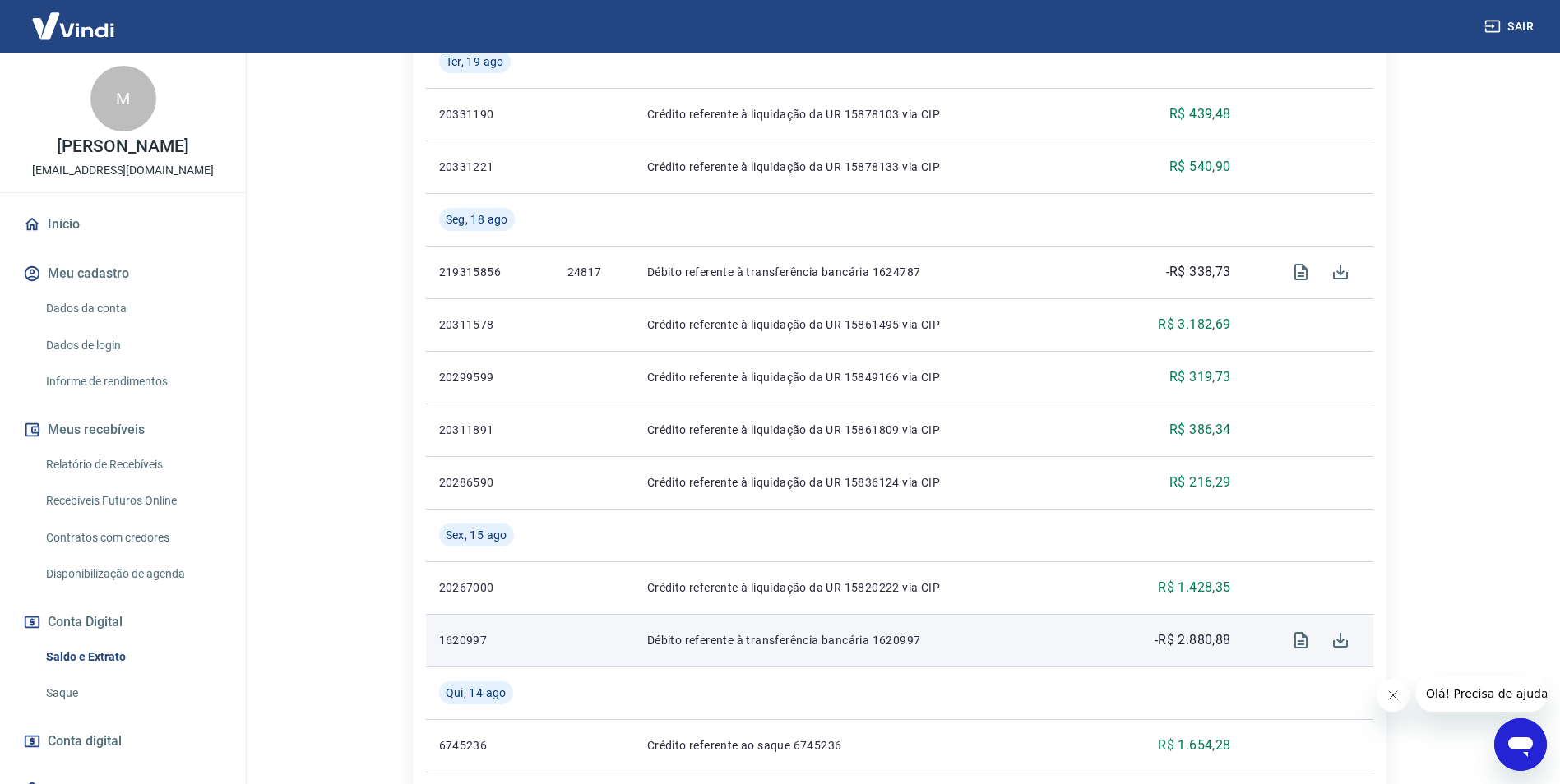
scroll to position [0, 0]
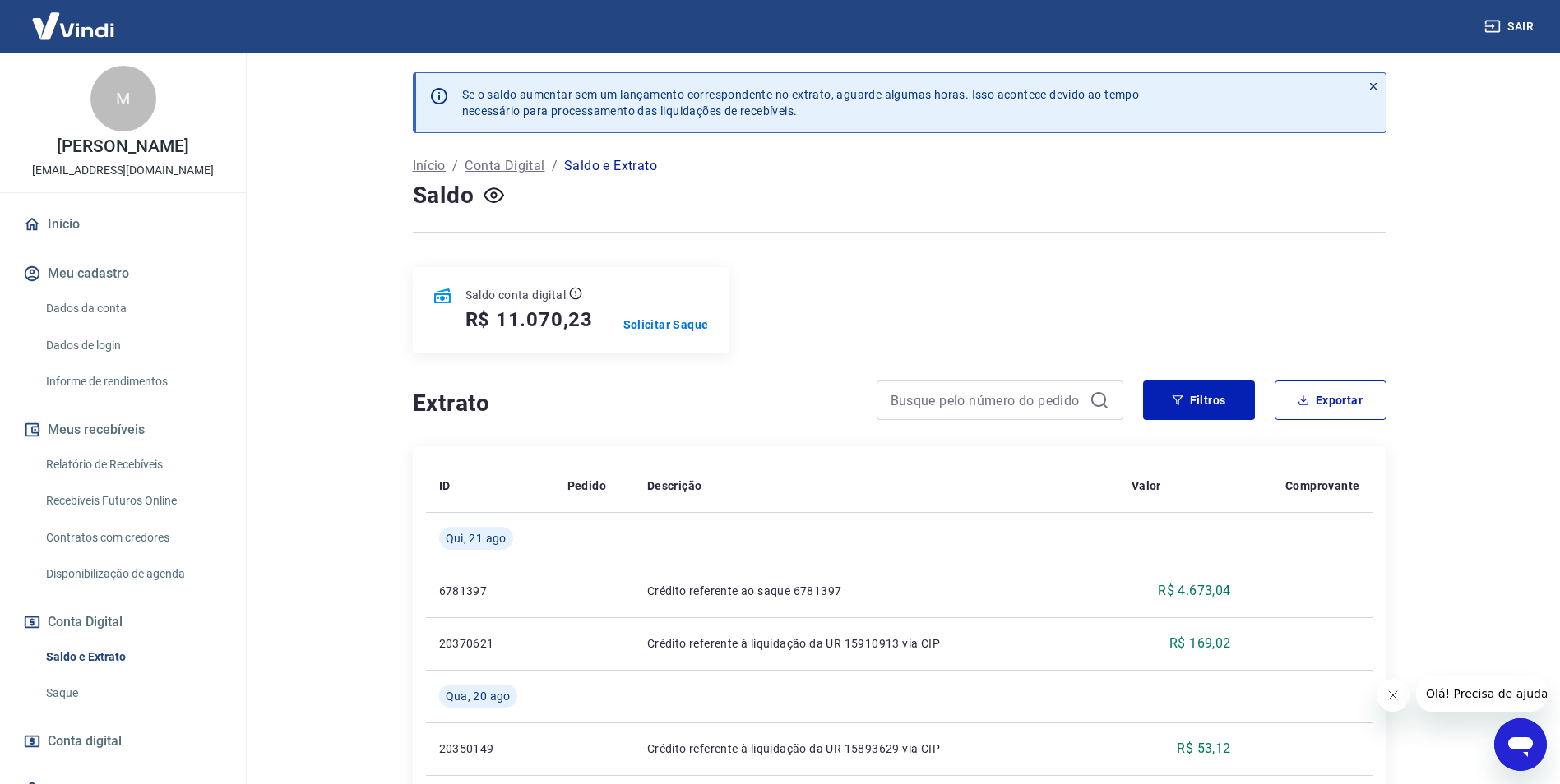
click at [656, 321] on p "Solicitar Saque" at bounding box center [666, 325] width 86 height 17
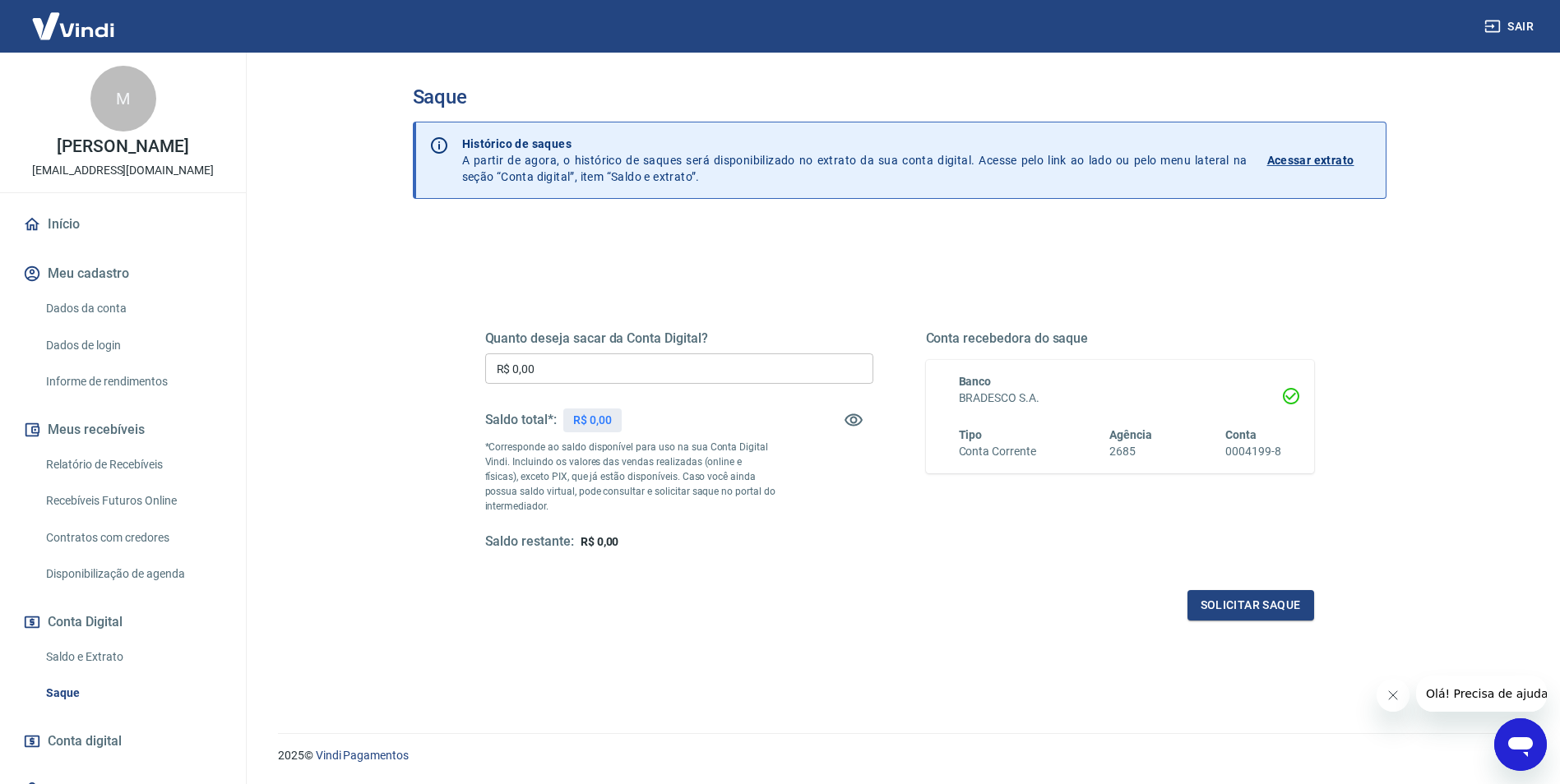
click at [585, 367] on input "R$ 0,00" at bounding box center [679, 369] width 388 height 31
drag, startPoint x: 605, startPoint y: 364, endPoint x: 379, endPoint y: 365, distance: 226.0
click at [379, 365] on div "Saque Histórico de saques A partir de agora, o histórico de saques será disponi…" at bounding box center [900, 383] width 1053 height 660
type input "R$ 11.070,23"
click at [586, 364] on input "R$ 11.070,23" at bounding box center [679, 369] width 388 height 31
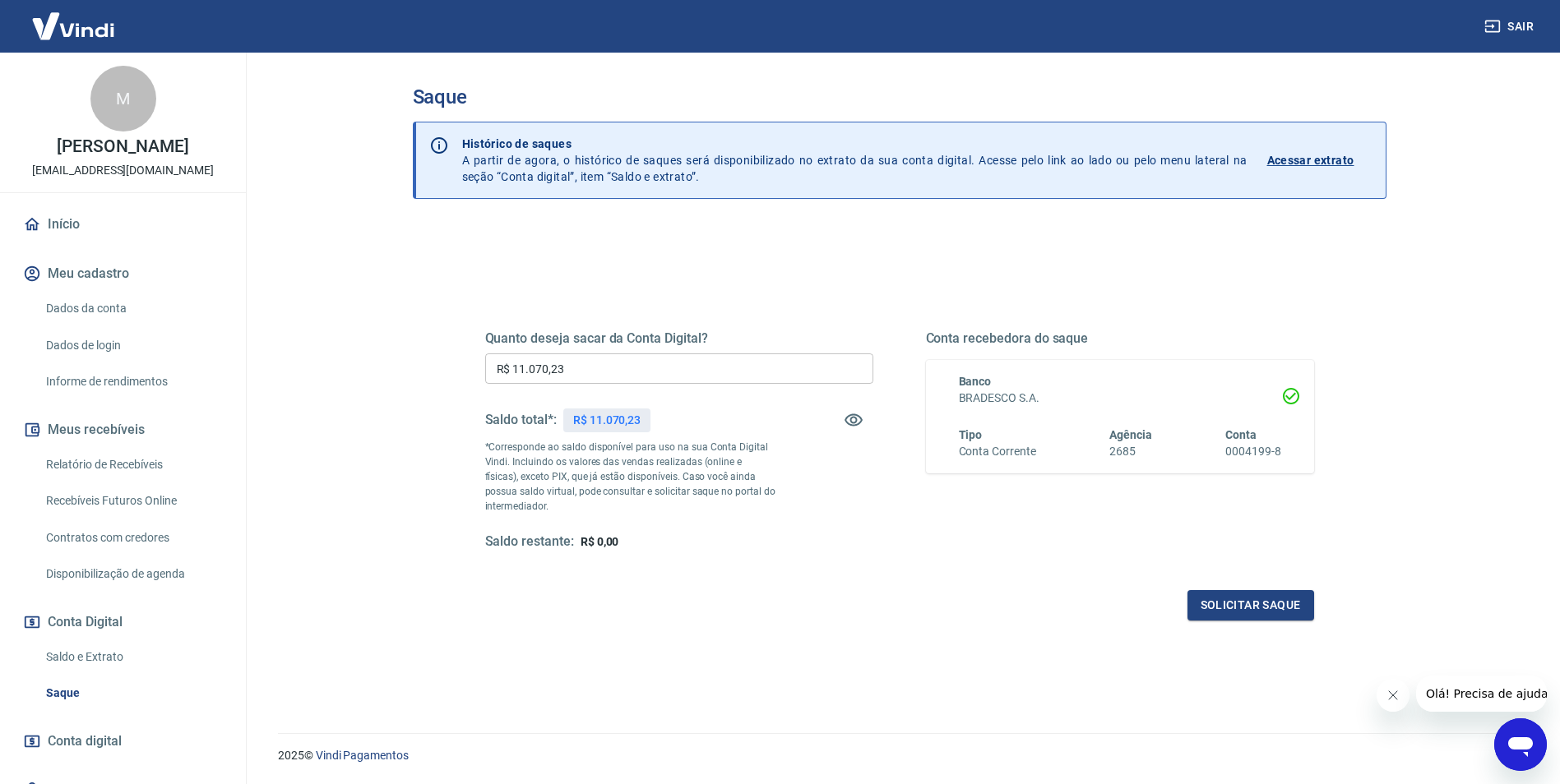
click at [668, 237] on div "Quanto deseja sacar da Conta Digital? R$ 11.070,23 ​ Saldo total*: R$ 11.070,23…" at bounding box center [899, 529] width 974 height 609
click at [1210, 604] on button "Solicitar saque" at bounding box center [1250, 605] width 127 height 31
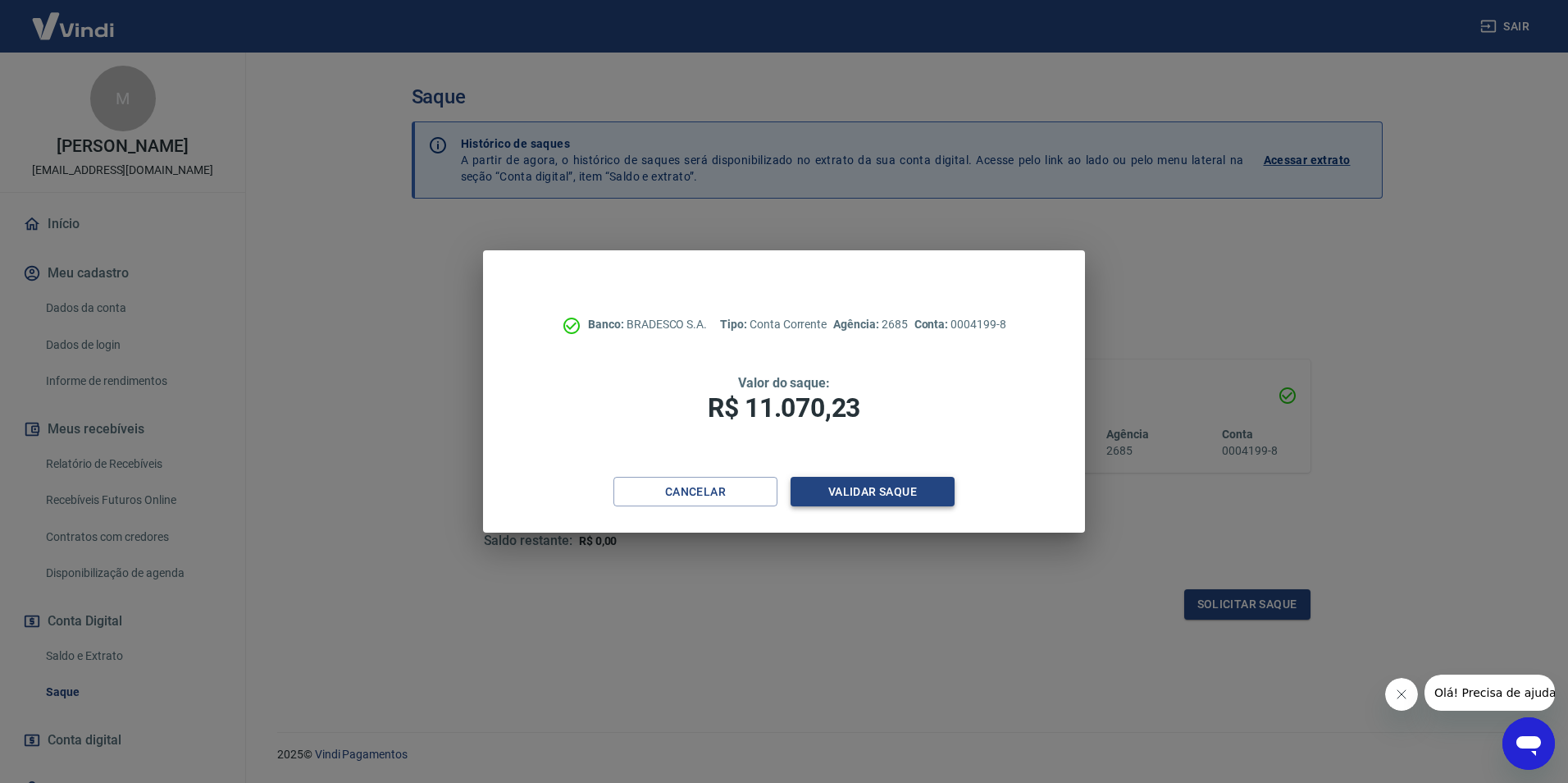
click at [902, 499] on button "Validar saque" at bounding box center [872, 491] width 164 height 31
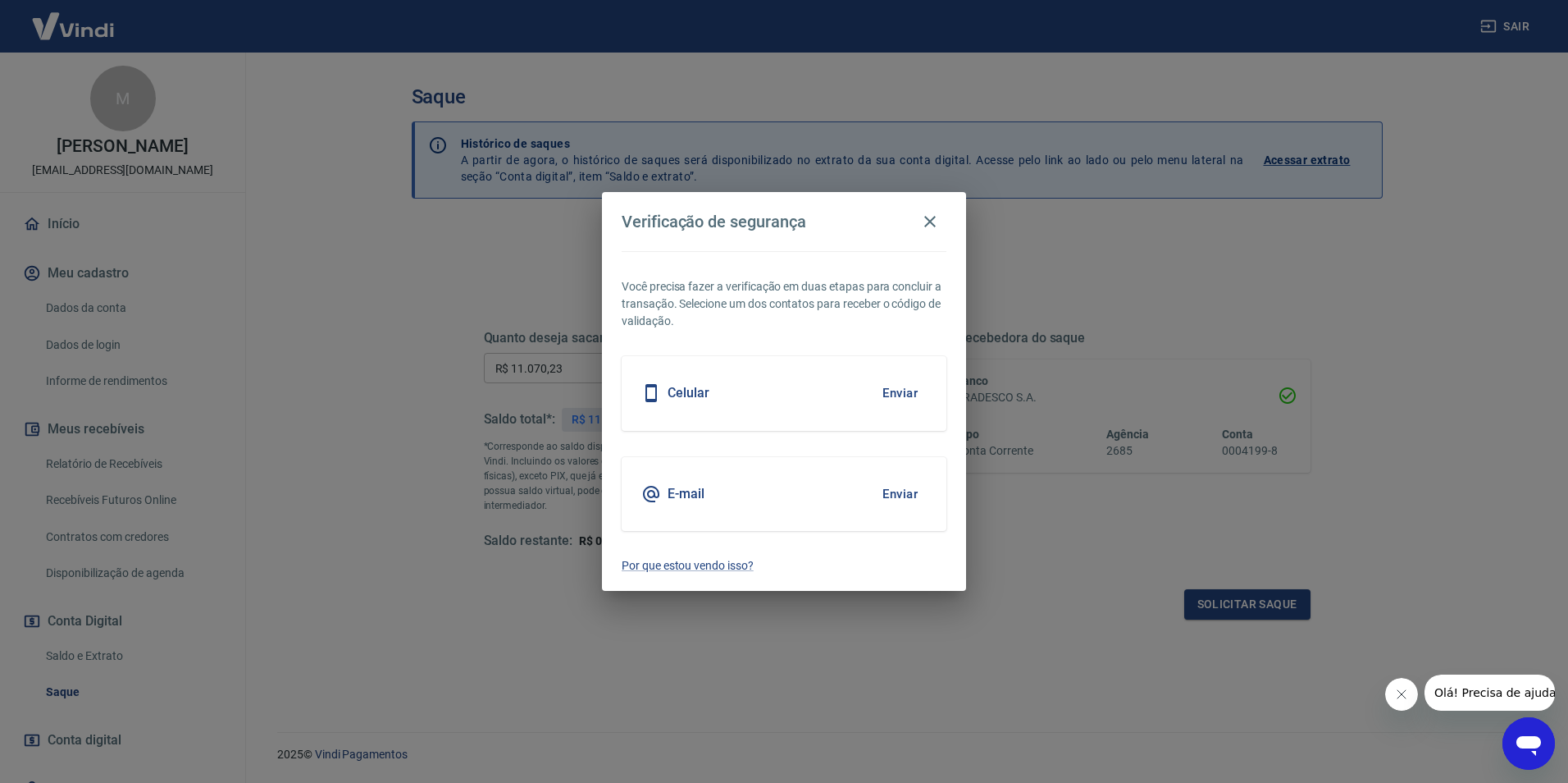
click at [902, 499] on button "Enviar" at bounding box center [901, 493] width 54 height 35
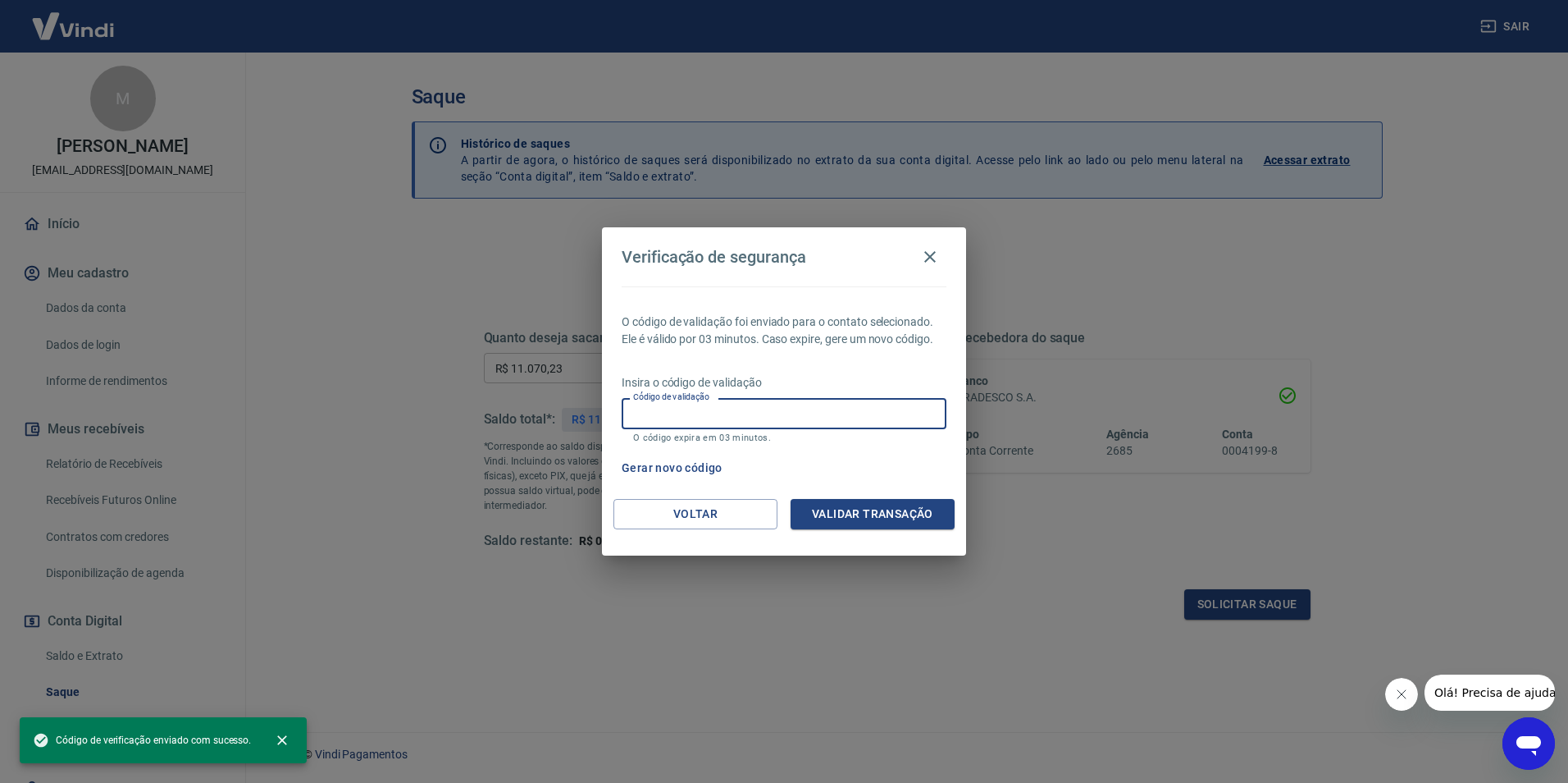
click at [818, 418] on input "Código de validação" at bounding box center [784, 413] width 325 height 31
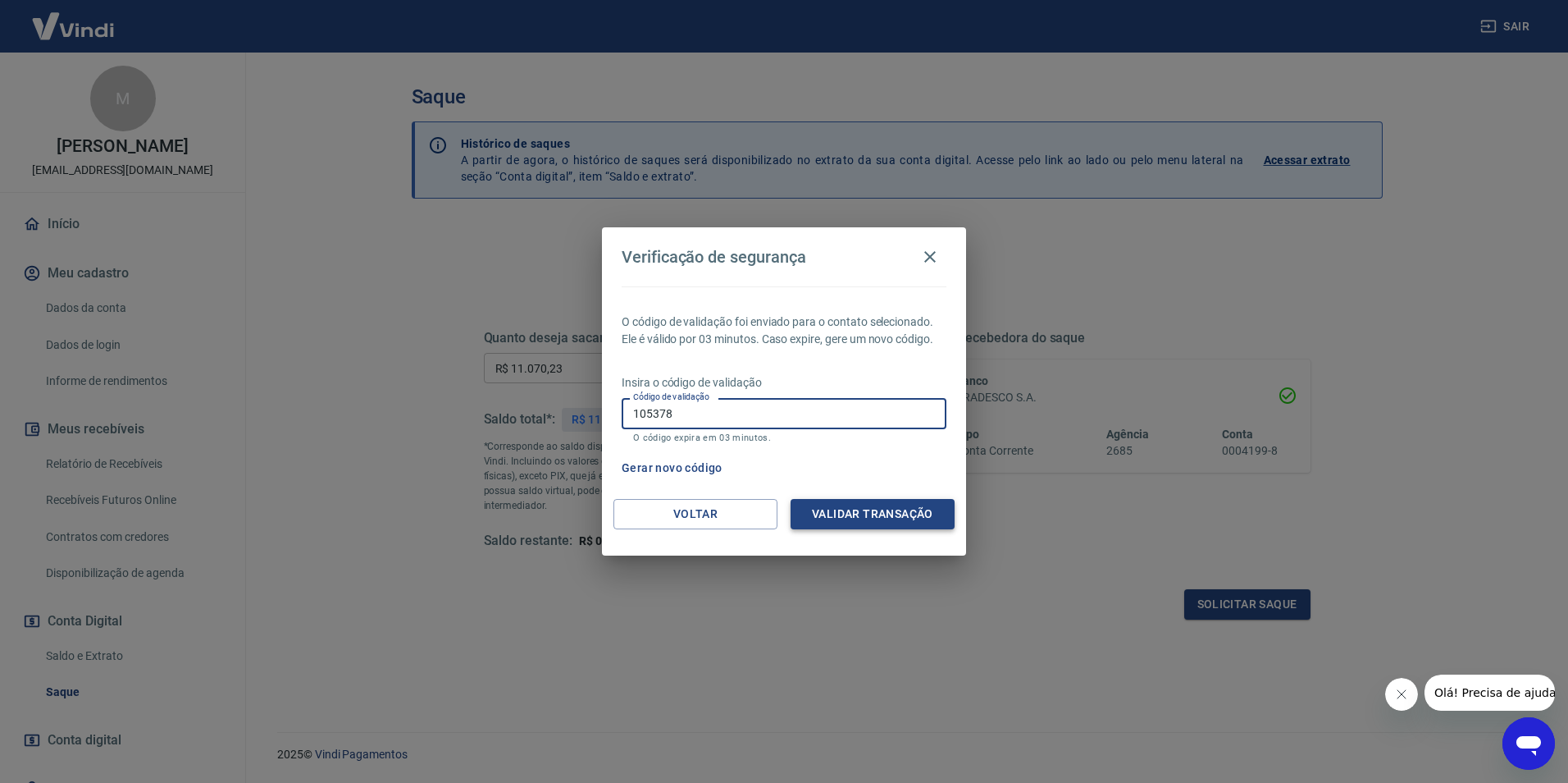
type input "105378"
click at [856, 505] on button "Validar transação" at bounding box center [872, 514] width 164 height 31
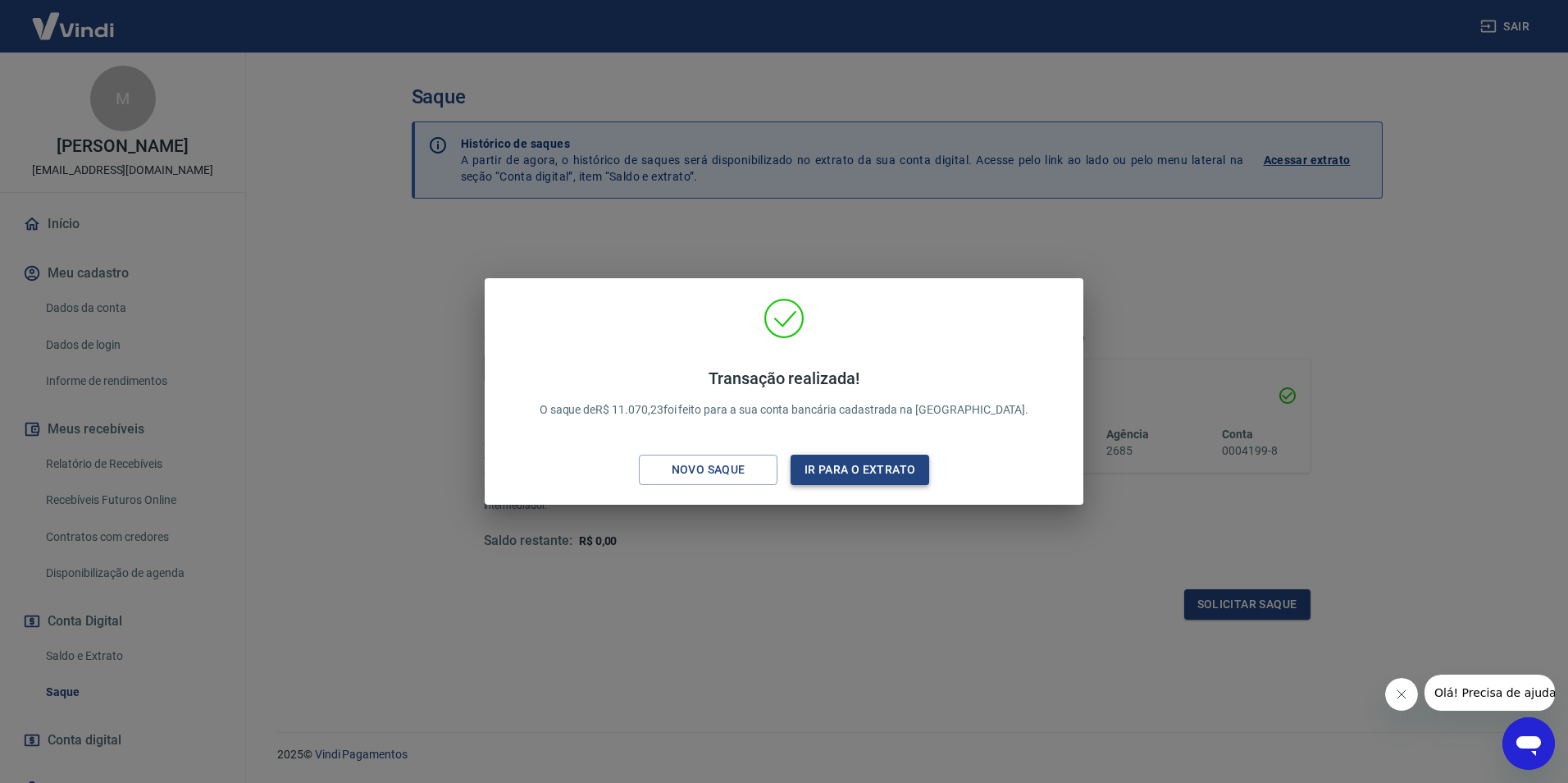
click at [894, 466] on button "Ir para o extrato" at bounding box center [859, 470] width 138 height 31
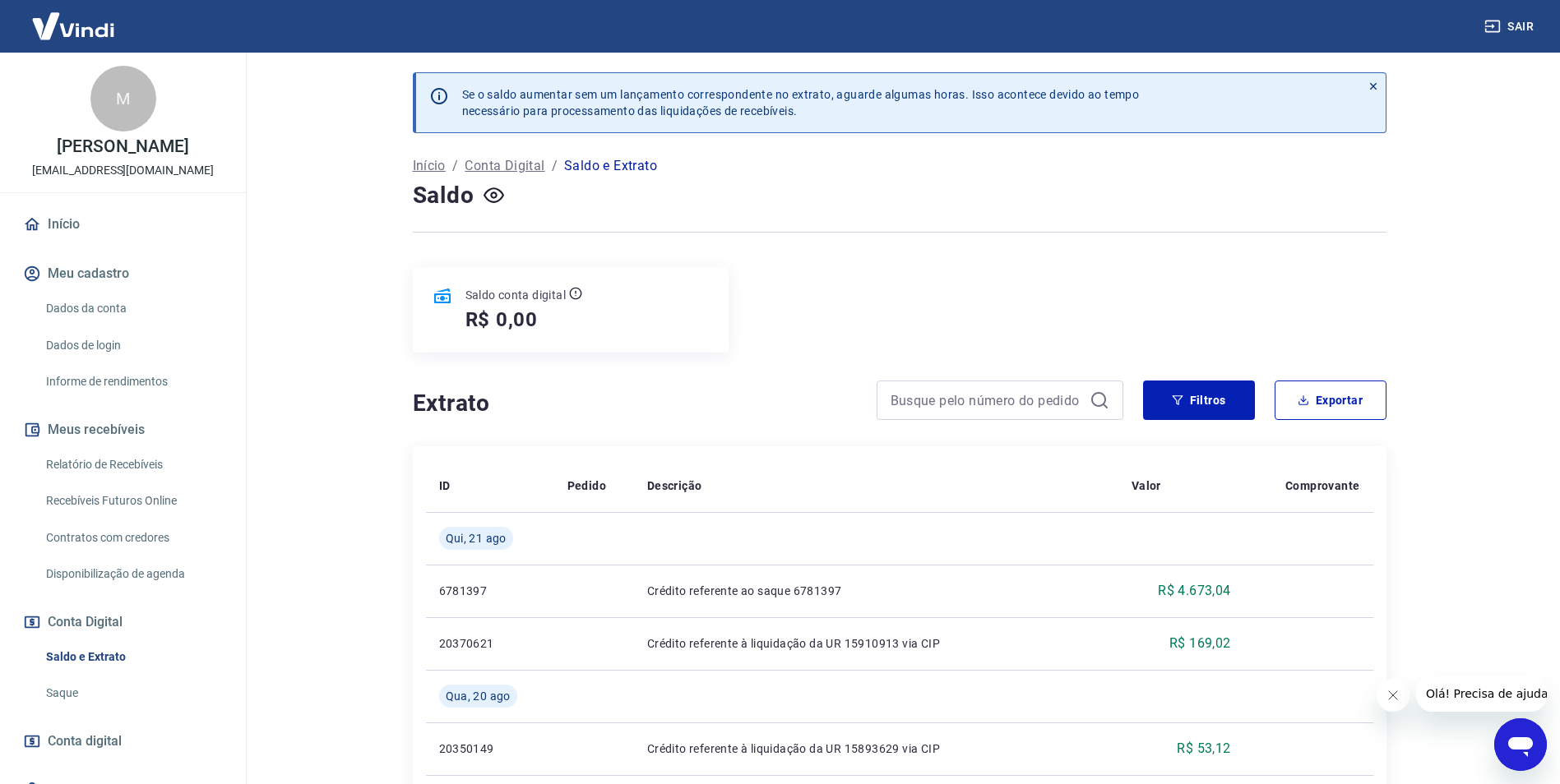
click at [980, 313] on div "Saldo conta digital R$ 0,00" at bounding box center [899, 310] width 974 height 86
